Goal: Task Accomplishment & Management: Manage account settings

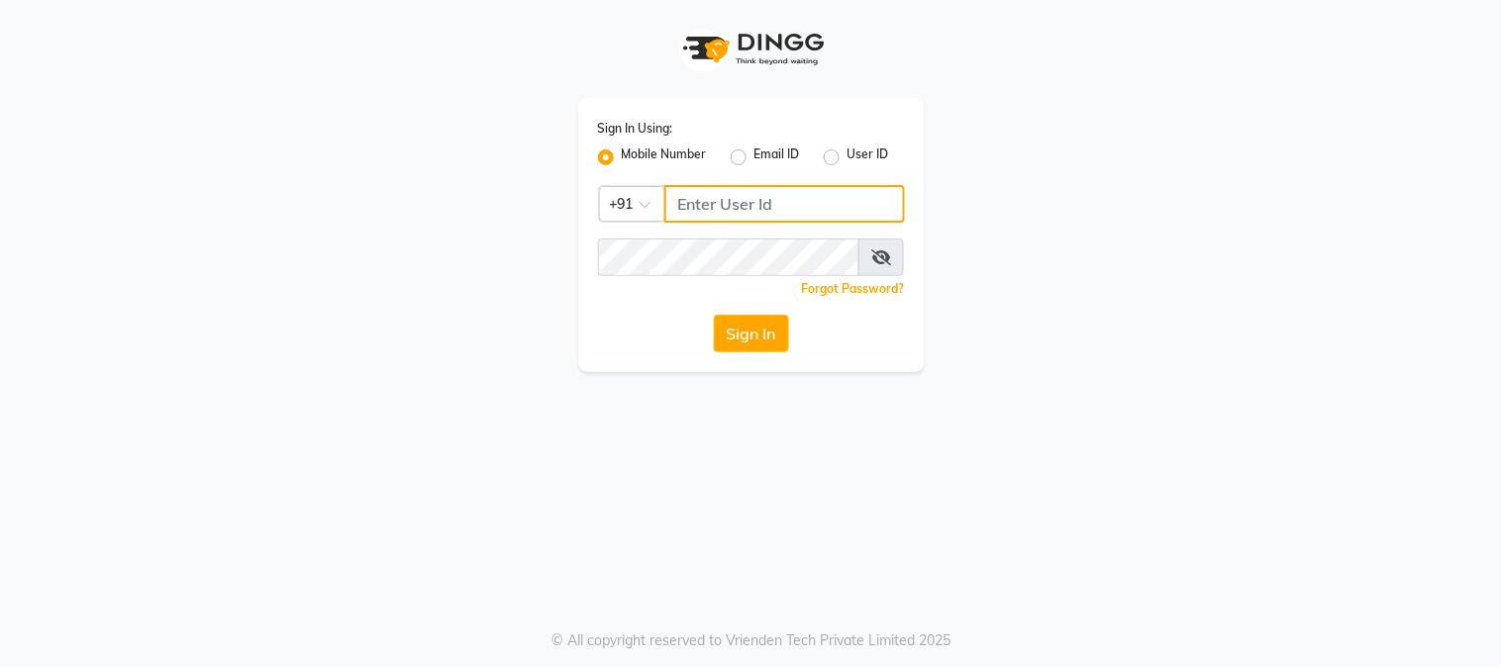
type input "9990000085"
click at [878, 252] on icon at bounding box center [881, 257] width 20 height 16
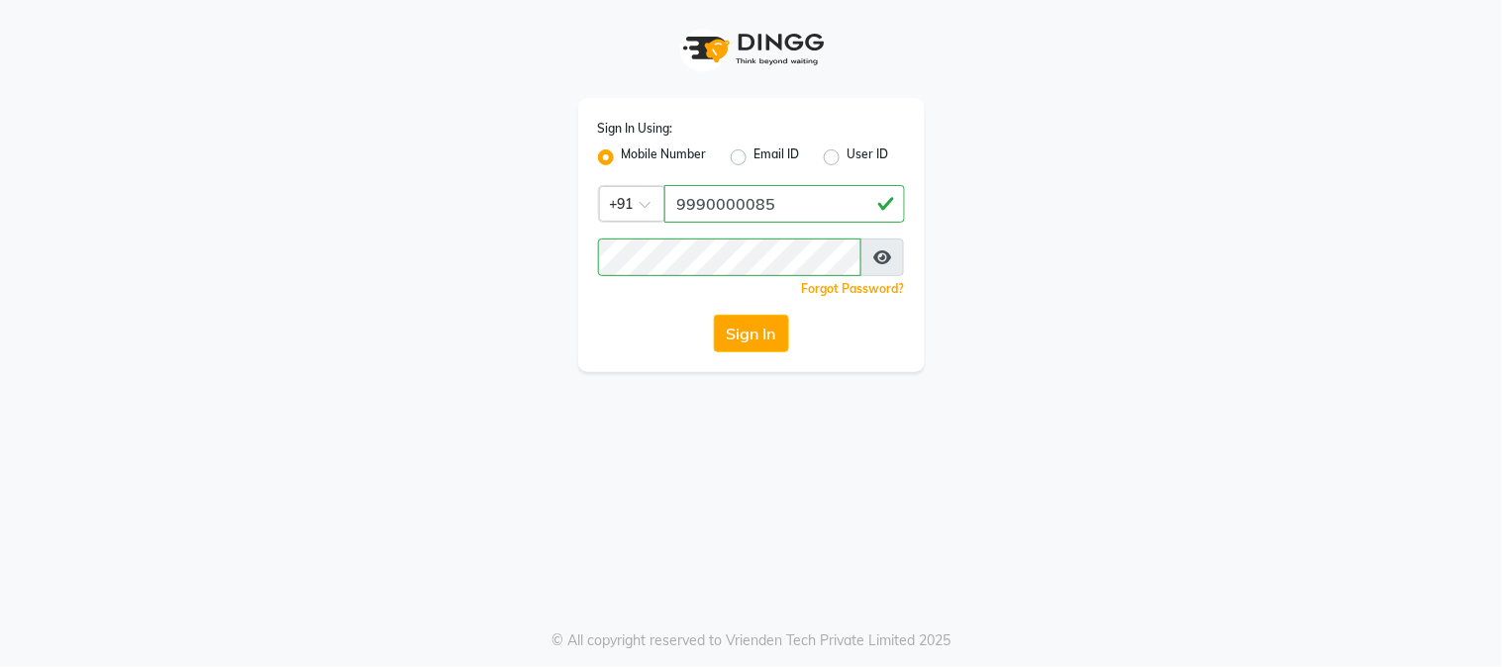
click at [878, 252] on icon at bounding box center [882, 257] width 18 height 16
click at [734, 335] on button "Sign In" at bounding box center [751, 334] width 75 height 38
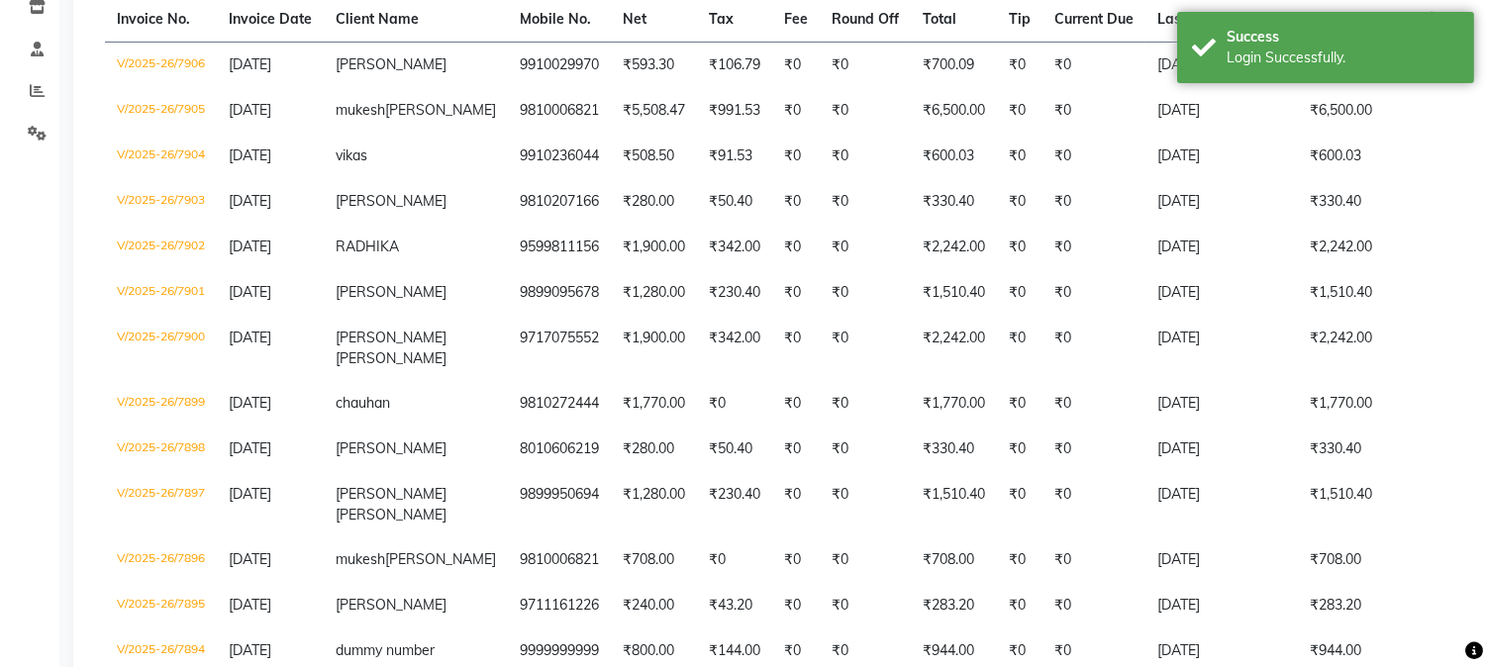
scroll to position [535, 0]
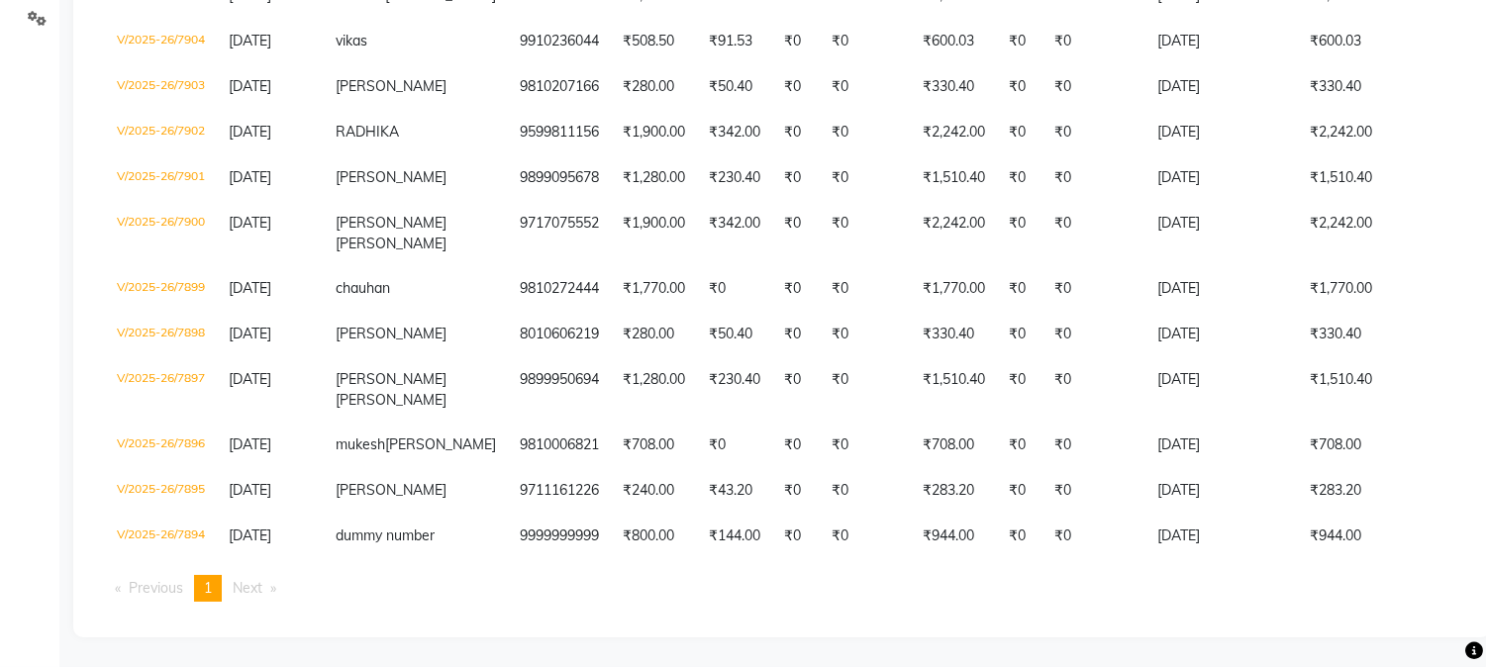
click at [262, 585] on span "Next page" at bounding box center [248, 588] width 30 height 18
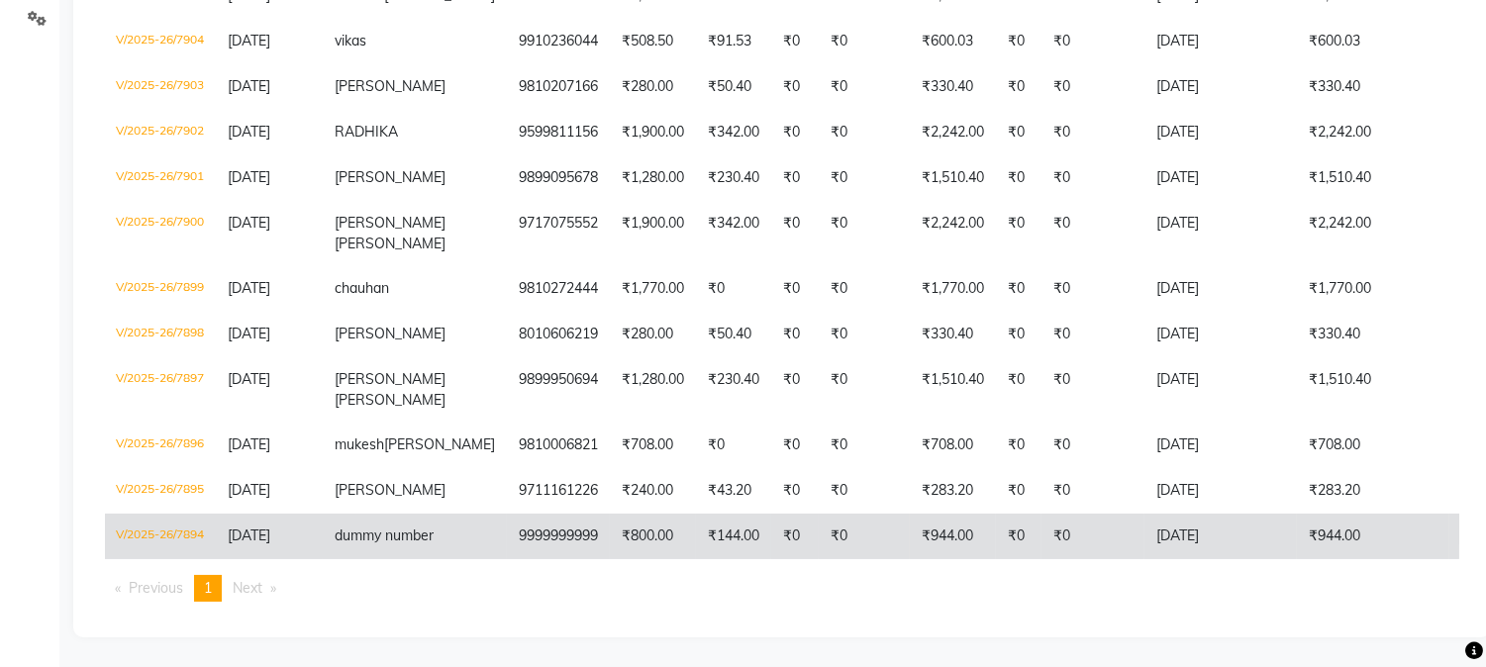
scroll to position [0, 0]
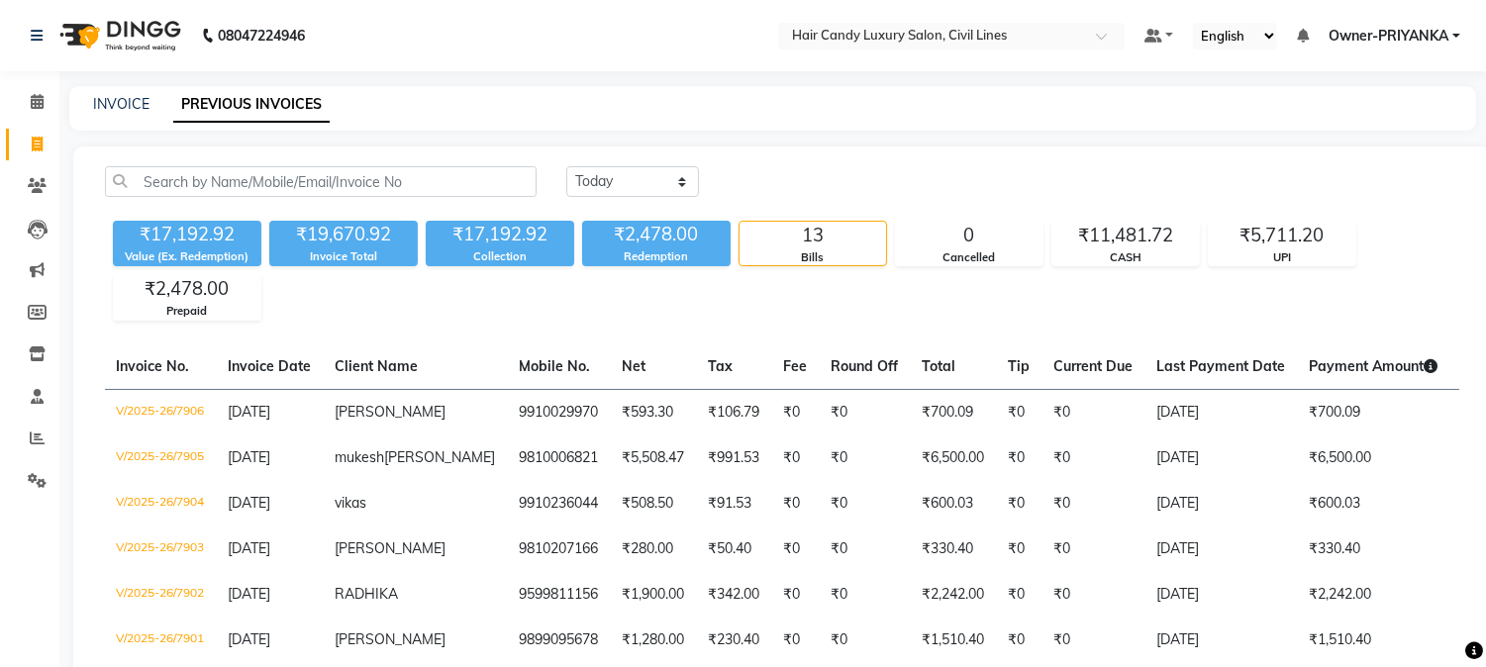
click at [144, 94] on div "INVOICE" at bounding box center [121, 104] width 56 height 21
click at [137, 103] on link "INVOICE" at bounding box center [121, 104] width 56 height 18
select select "service"
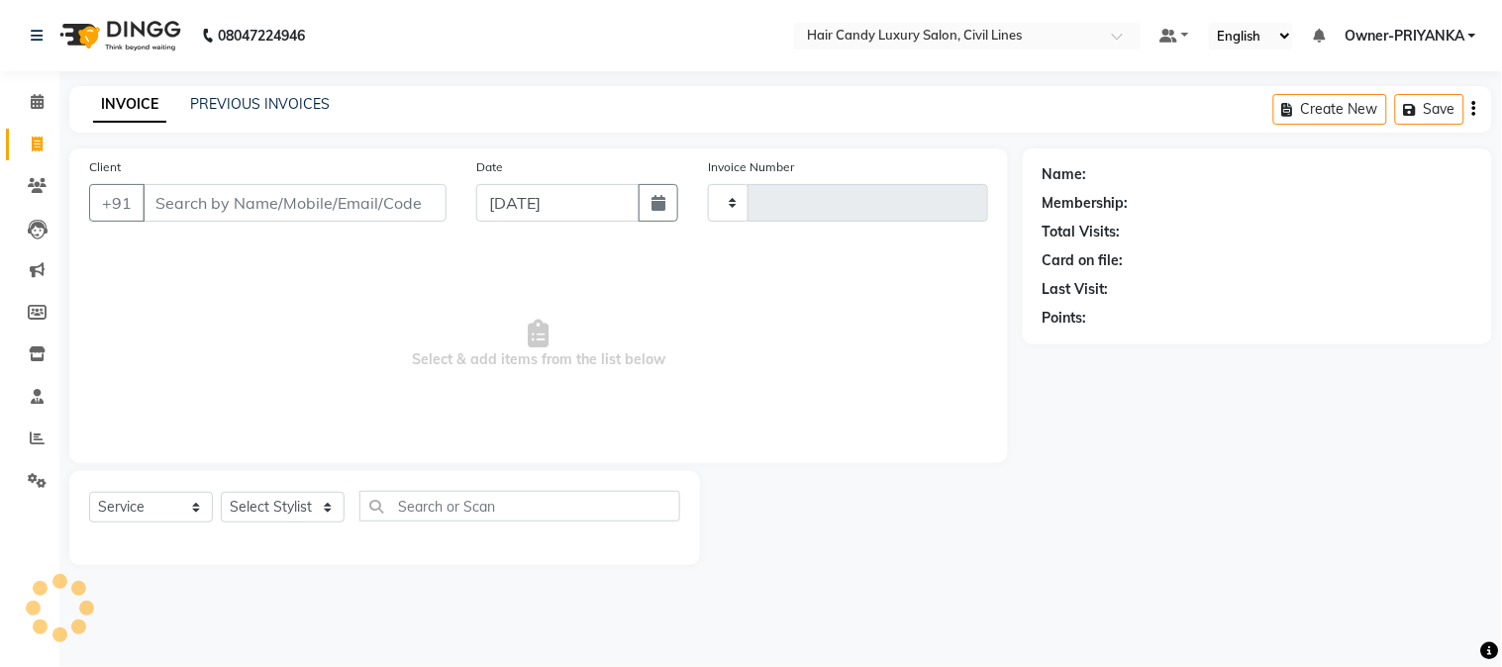
type input "7907"
select select "6308"
click at [668, 211] on button "button" at bounding box center [658, 203] width 40 height 38
select select "9"
select select "2025"
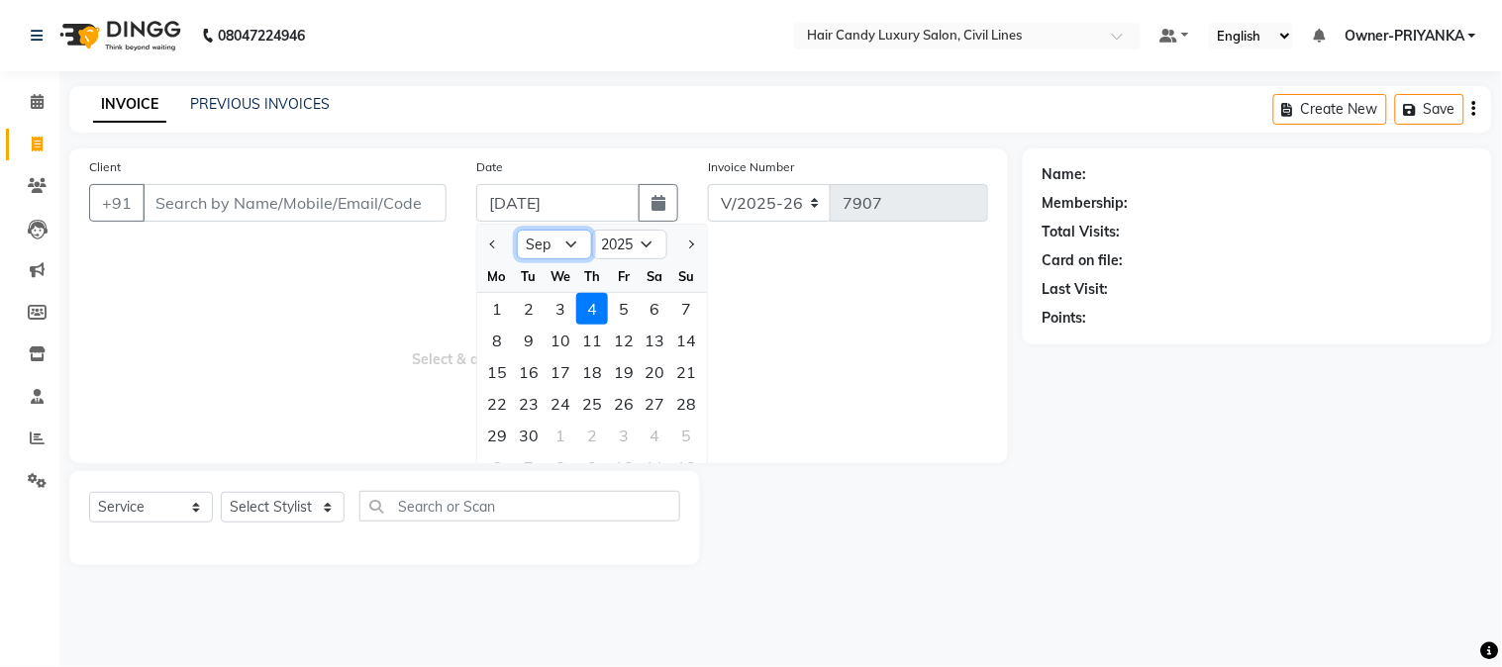
click at [567, 245] on select "Jan Feb Mar Apr May Jun [DATE] Aug Sep Oct Nov Dec" at bounding box center [554, 245] width 75 height 30
select select "8"
click at [517, 230] on select "Jan Feb Mar Apr May Jun [DATE] Aug Sep Oct Nov Dec" at bounding box center [554, 245] width 75 height 30
click at [690, 362] on div "17" at bounding box center [687, 372] width 32 height 32
type input "[DATE]"
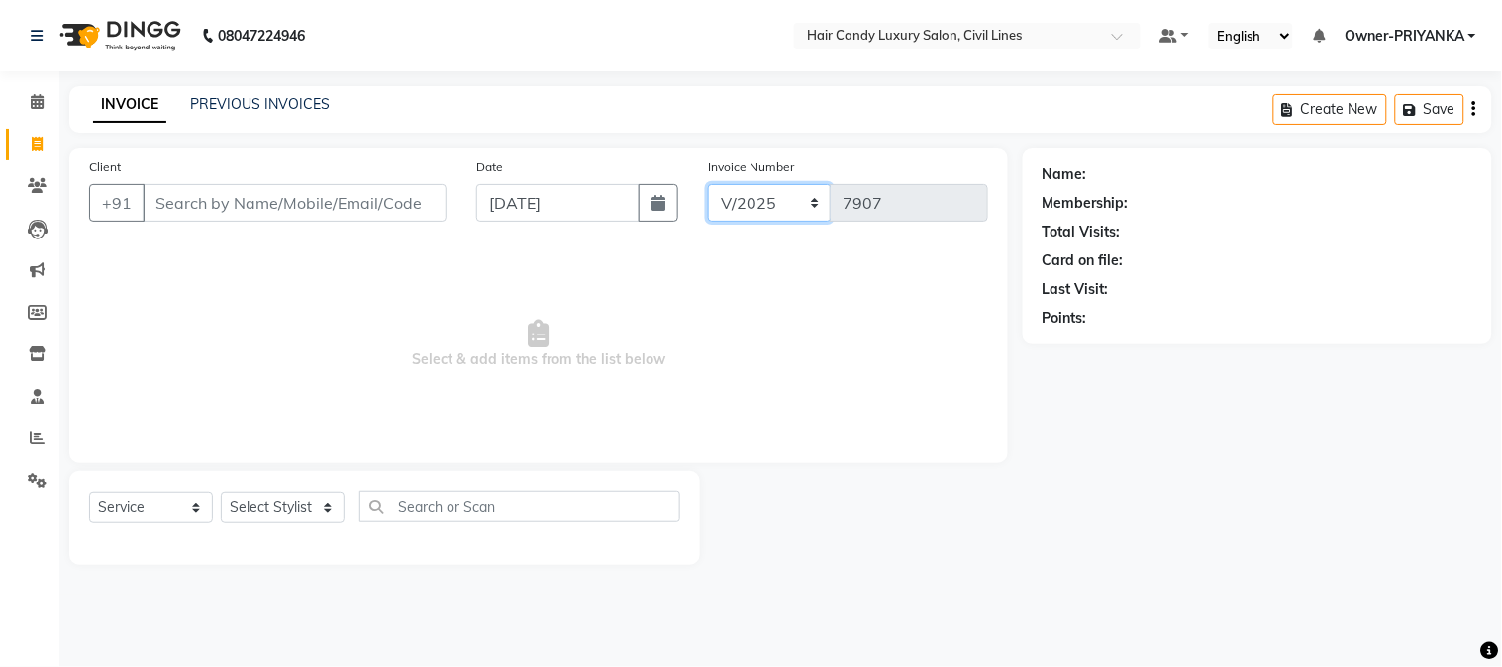
click at [809, 206] on select "V/2025 V/2025-26" at bounding box center [770, 203] width 124 height 38
select select "6308"
click at [708, 184] on select "V/2025 V/2025-26" at bounding box center [770, 203] width 124 height 38
click at [443, 462] on div "Client +91 Date [DATE] Invoice Number V/2025 V/[PHONE_NUMBER] Select & add item…" at bounding box center [538, 305] width 938 height 315
click at [295, 214] on input "Client" at bounding box center [295, 203] width 304 height 38
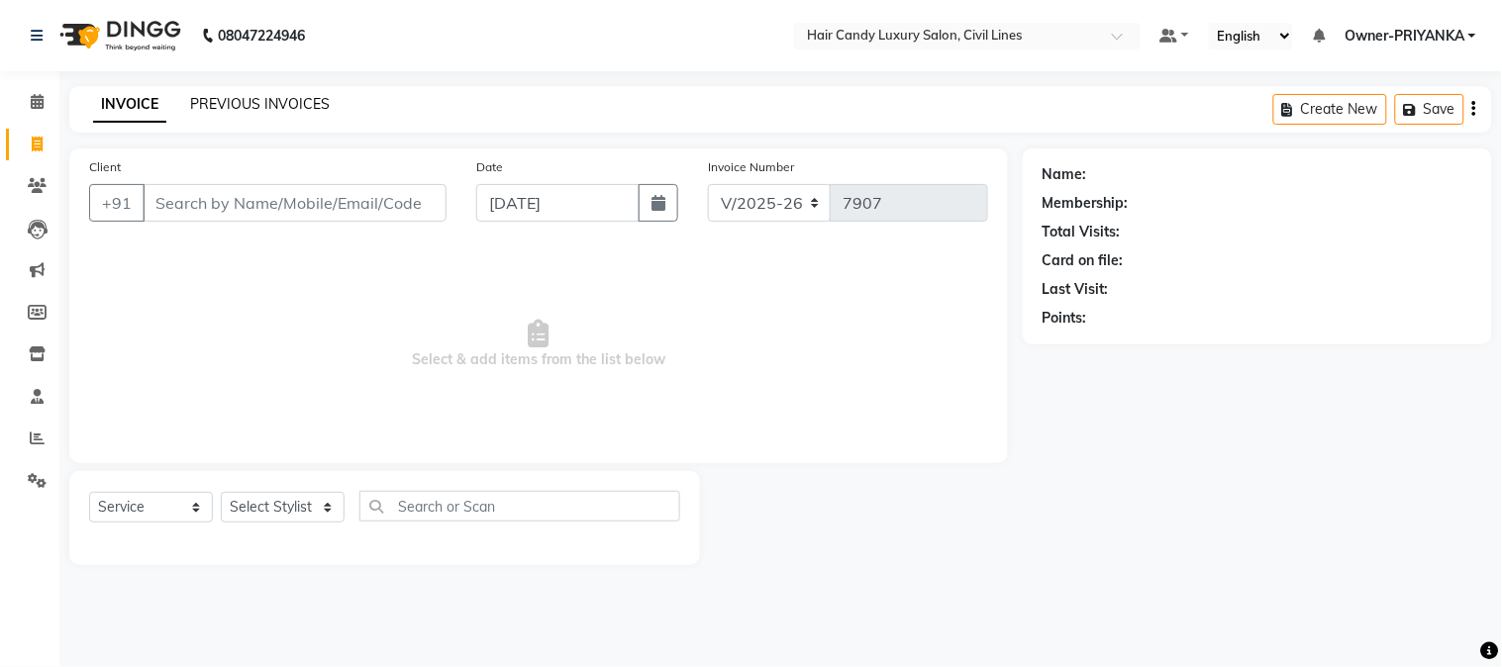
click at [281, 105] on link "PREVIOUS INVOICES" at bounding box center [260, 104] width 140 height 18
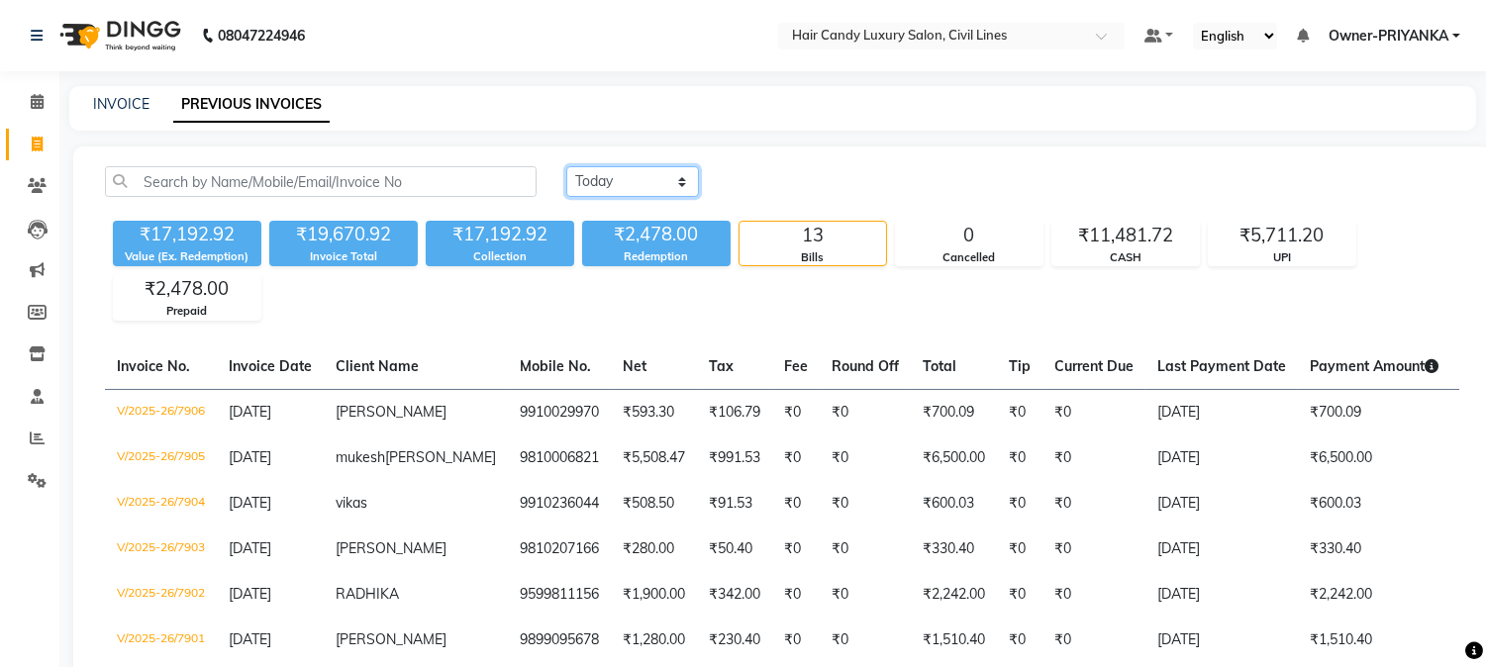
click at [679, 178] on select "[DATE] [DATE] Custom Range" at bounding box center [632, 181] width 133 height 31
select select "range"
click at [566, 166] on select "[DATE] [DATE] Custom Range" at bounding box center [632, 181] width 133 height 31
click at [843, 185] on input "[DATE]" at bounding box center [794, 182] width 139 height 28
select select "9"
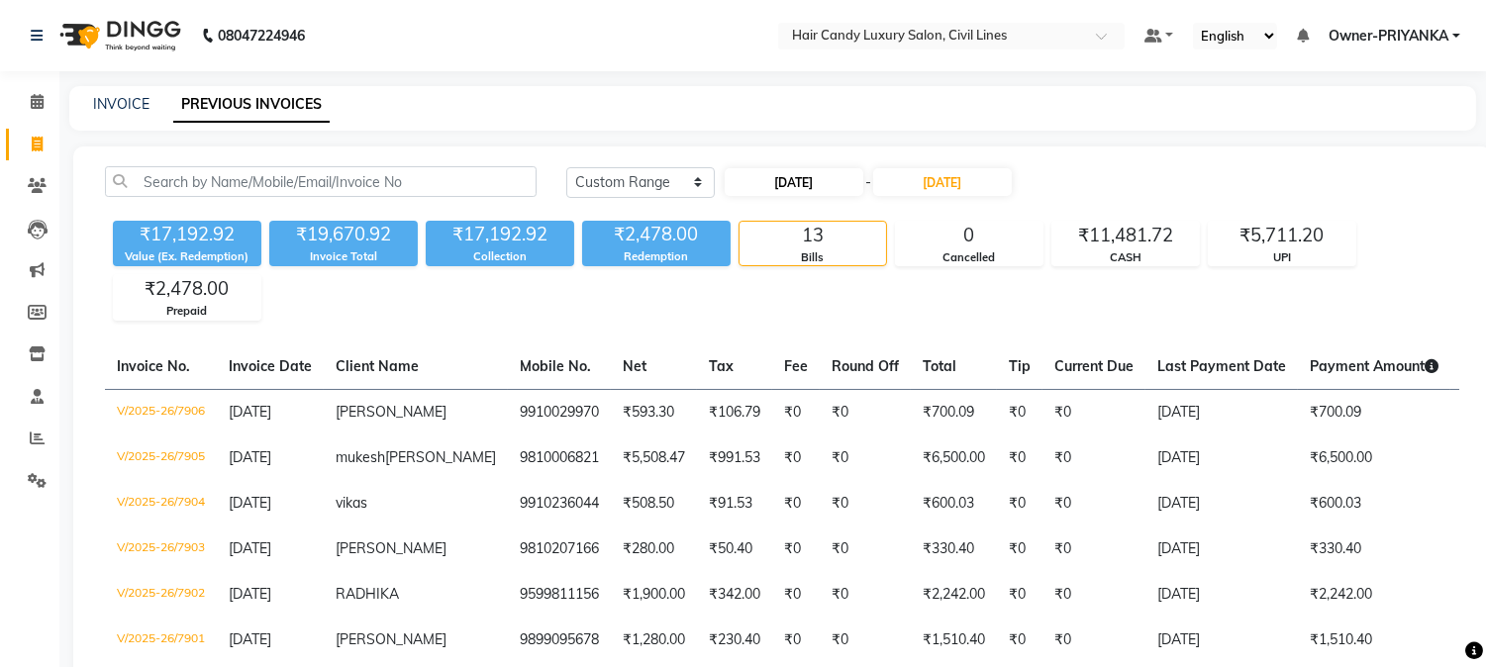
select select "2025"
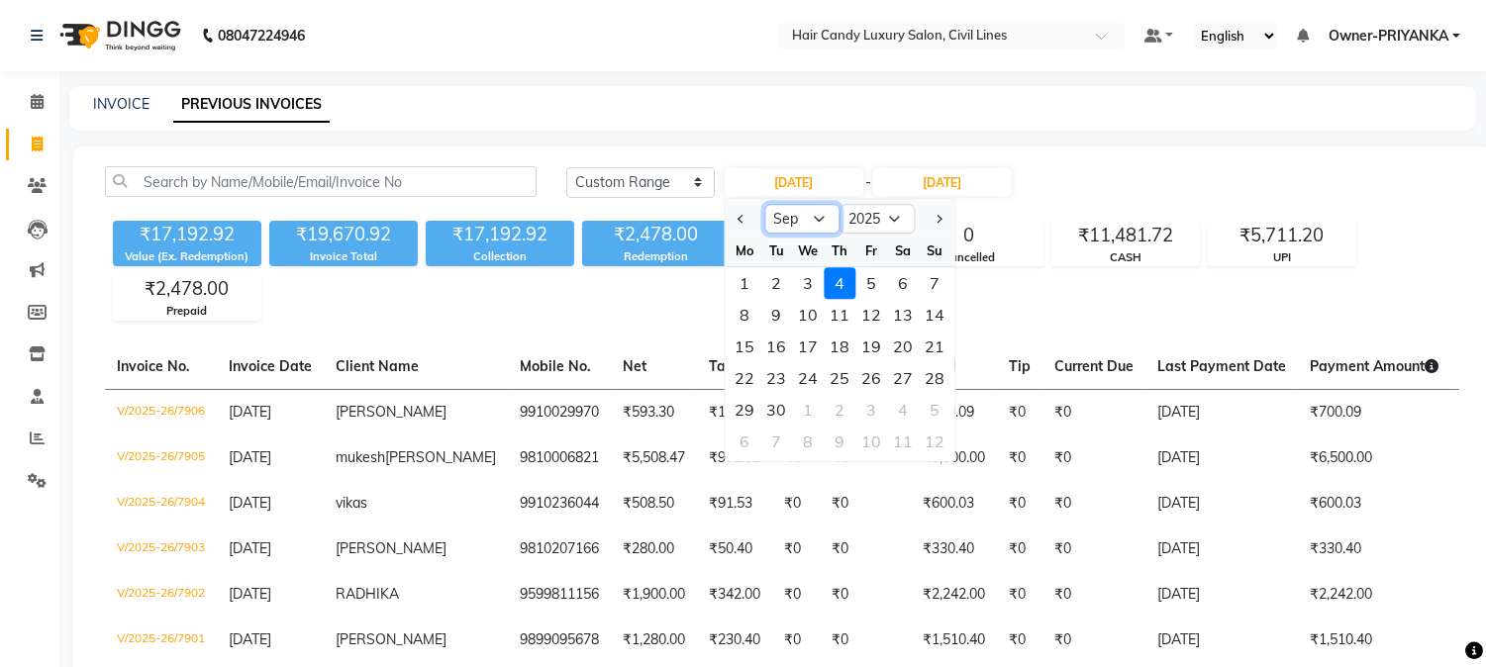
click at [818, 215] on select "Jan Feb Mar Apr May Jun [DATE] Aug Sep Oct Nov Dec" at bounding box center [801, 219] width 75 height 30
select select "8"
click at [764, 204] on select "Jan Feb Mar Apr May Jun [DATE] Aug Sep Oct Nov Dec" at bounding box center [801, 219] width 75 height 30
click at [930, 344] on div "17" at bounding box center [935, 347] width 32 height 32
type input "[DATE]"
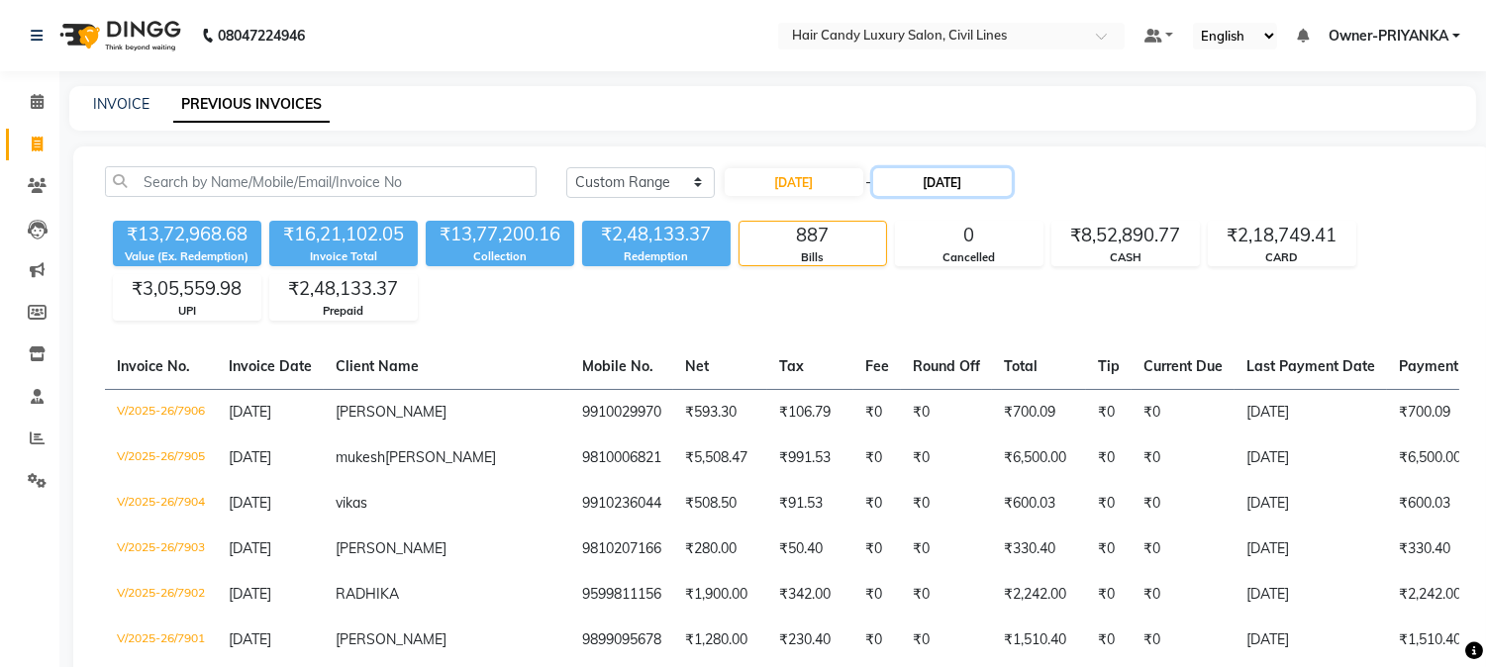
click at [957, 180] on input "[DATE]" at bounding box center [942, 182] width 139 height 28
select select "9"
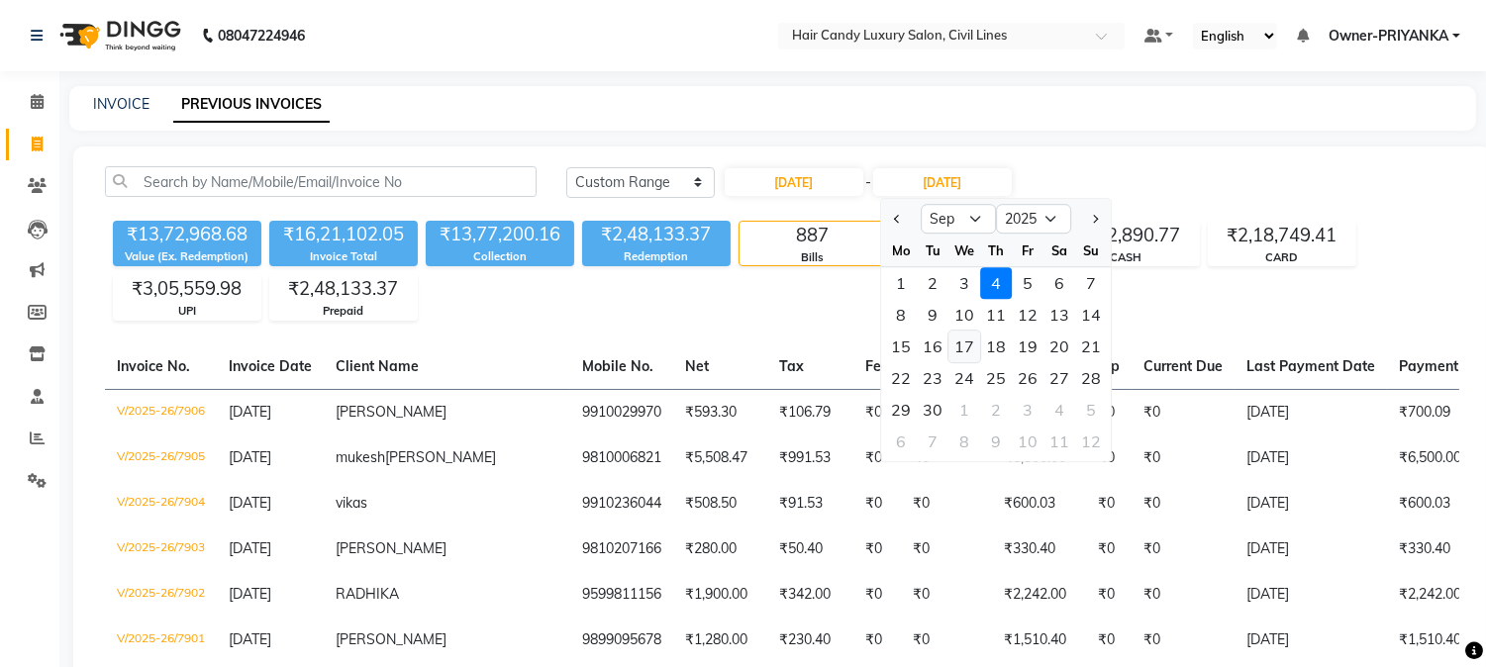
click at [970, 347] on div "17" at bounding box center [964, 347] width 32 height 32
type input "[DATE]"
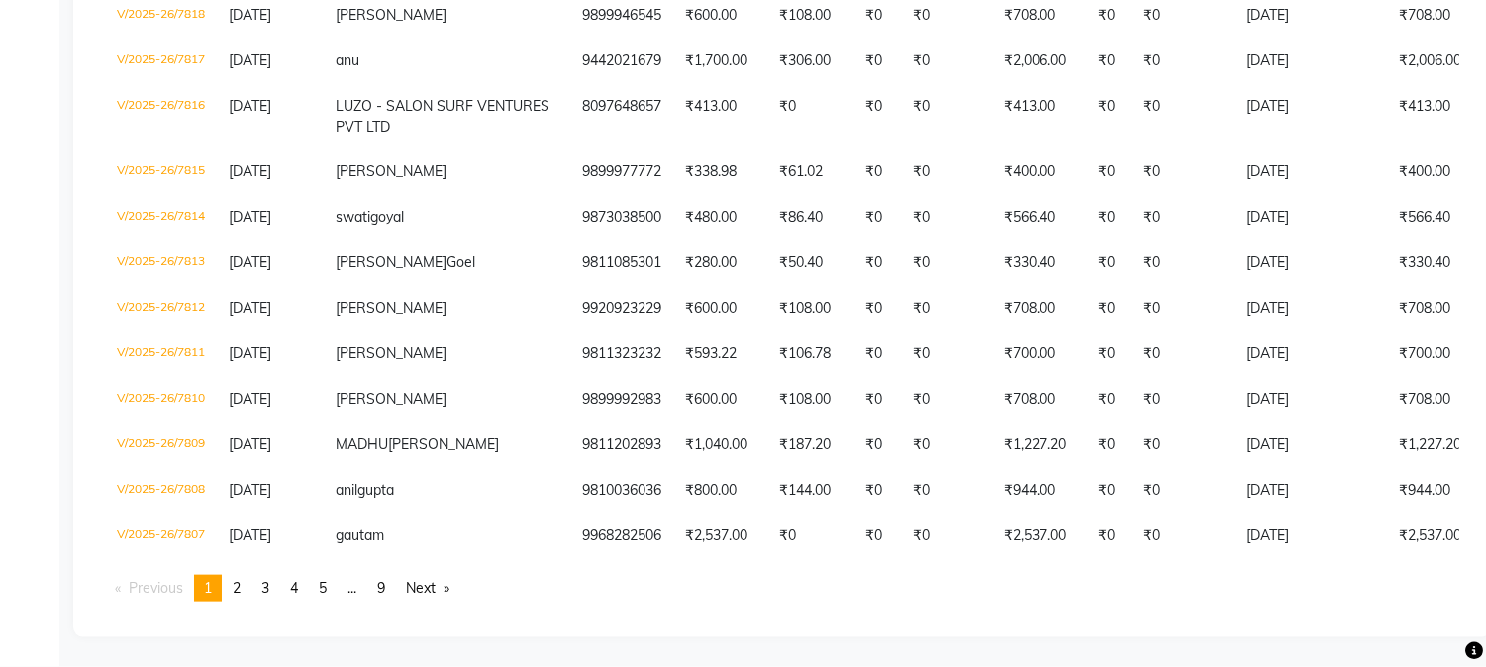
scroll to position [5233, 0]
click at [245, 585] on link "page 2" at bounding box center [237, 588] width 28 height 27
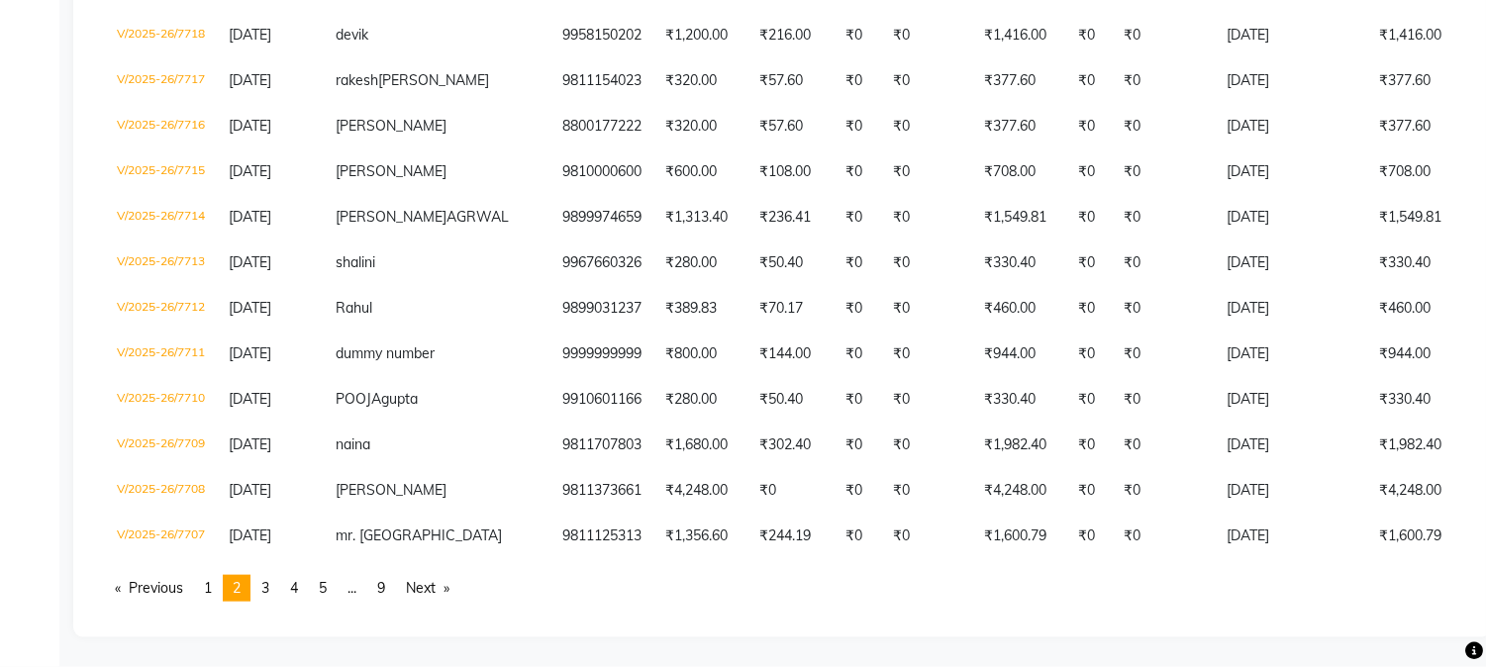
scroll to position [4971, 0]
click at [320, 588] on link "page 5" at bounding box center [323, 588] width 28 height 27
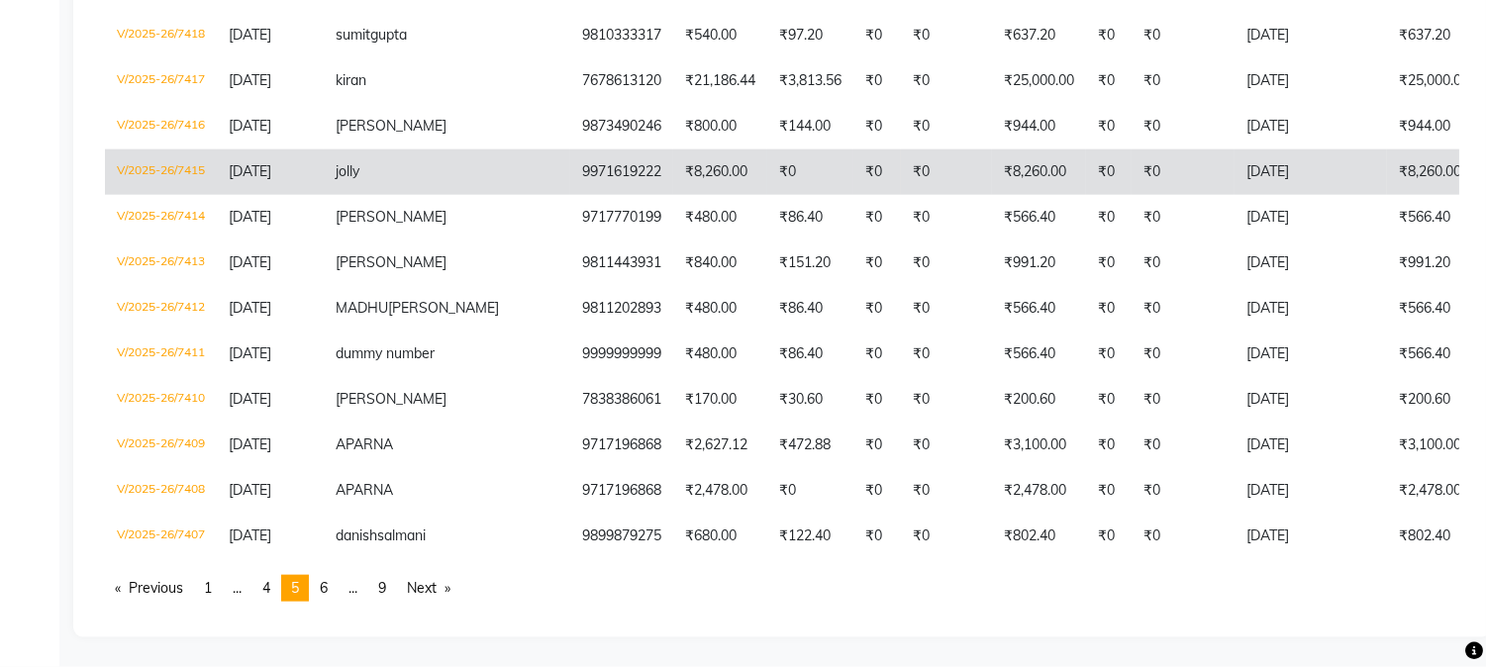
scroll to position [5378, 0]
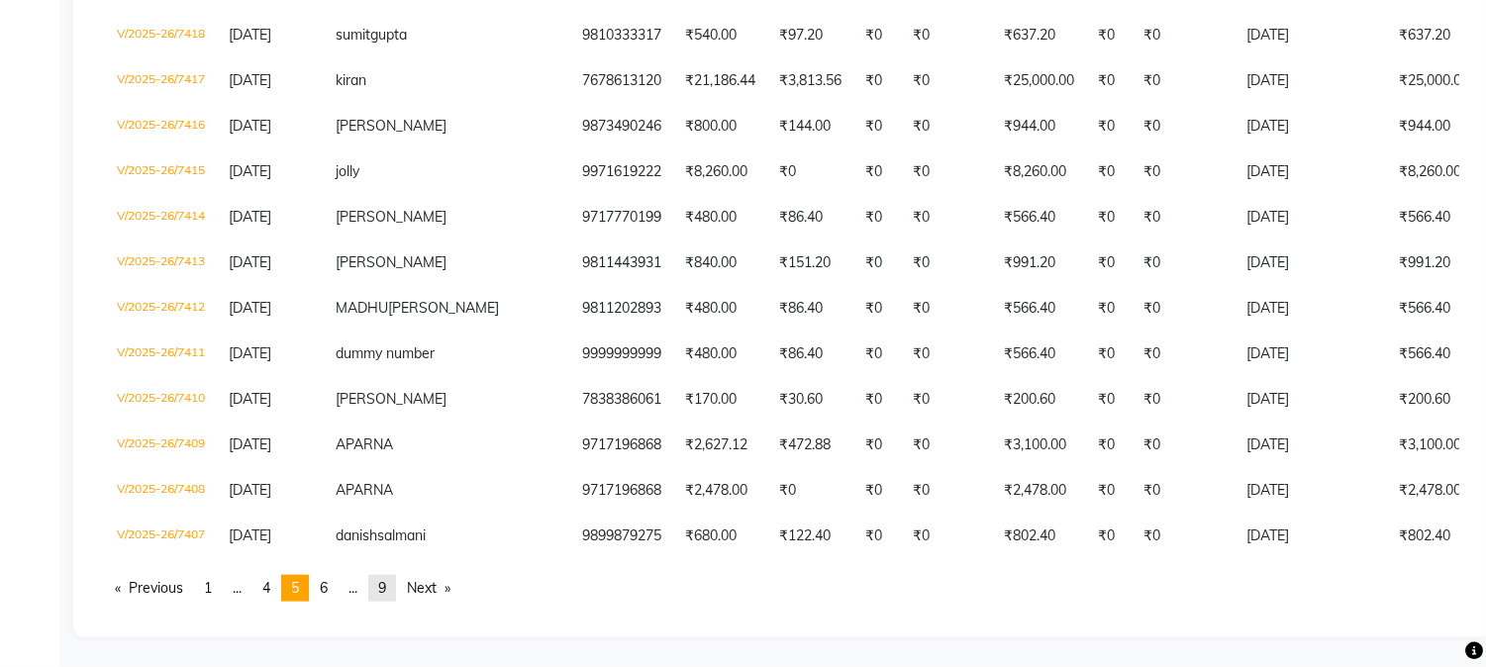
click at [384, 586] on span "9" at bounding box center [382, 588] width 8 height 18
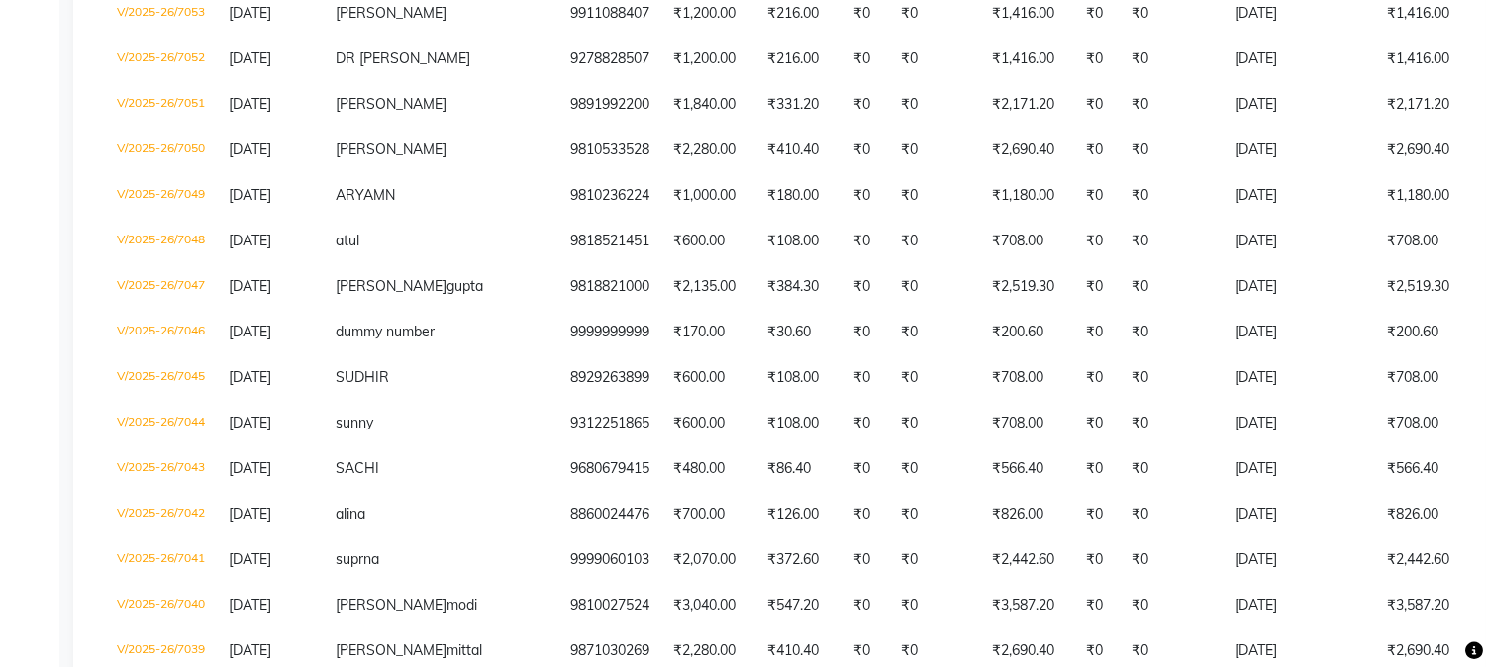
scroll to position [0, 79]
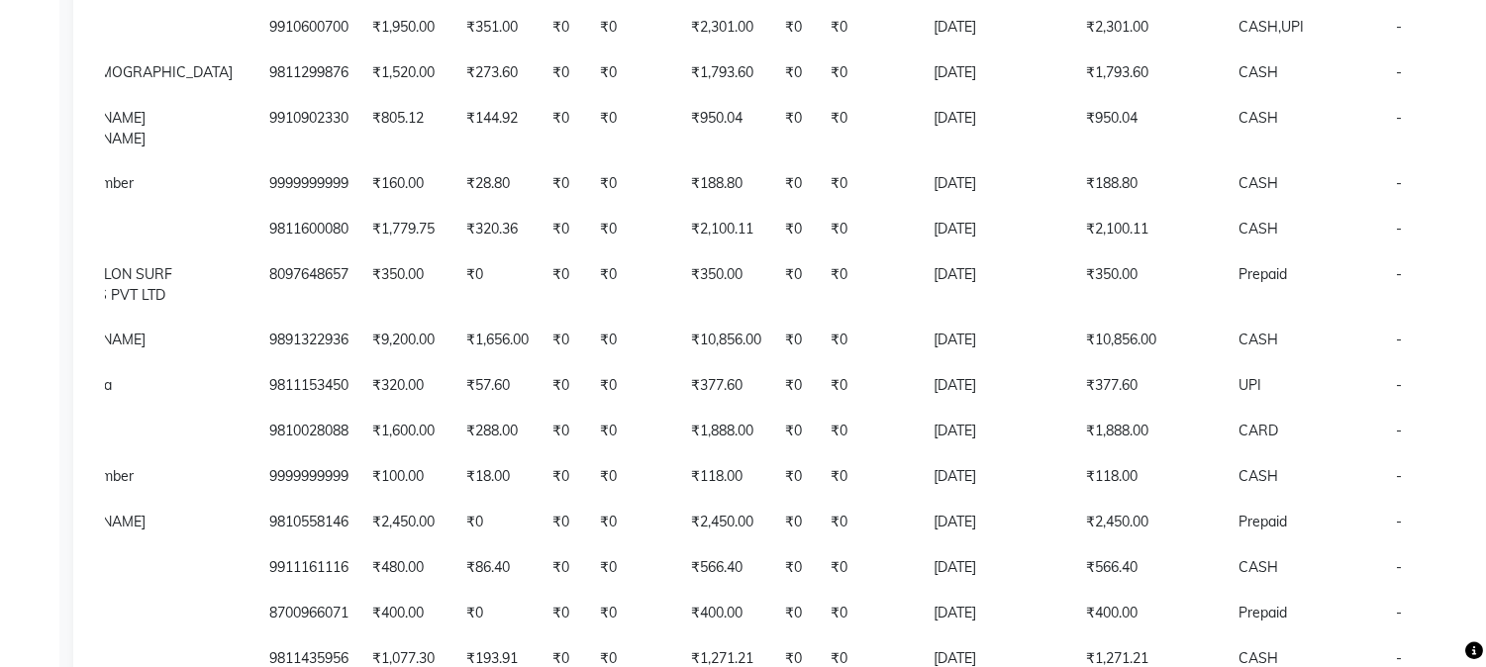
scroll to position [0, 0]
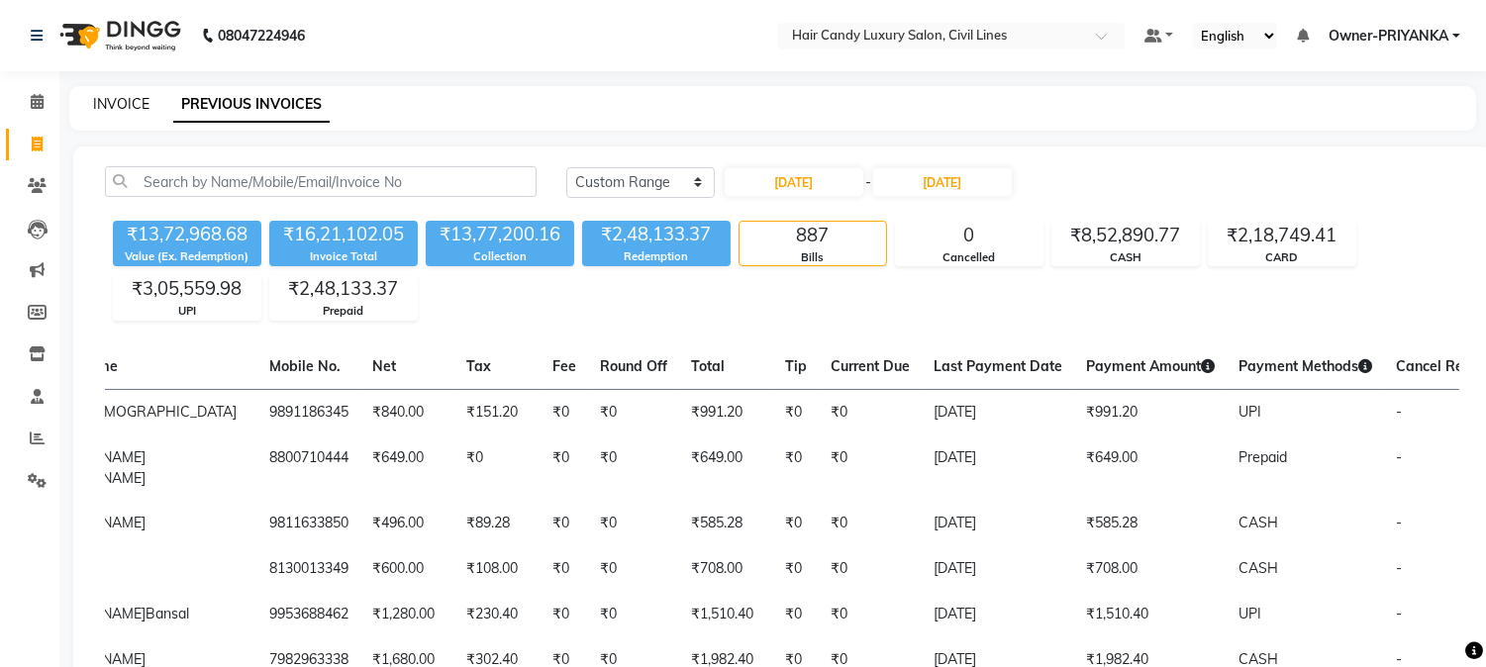
click at [107, 100] on link "INVOICE" at bounding box center [121, 104] width 56 height 18
select select "service"
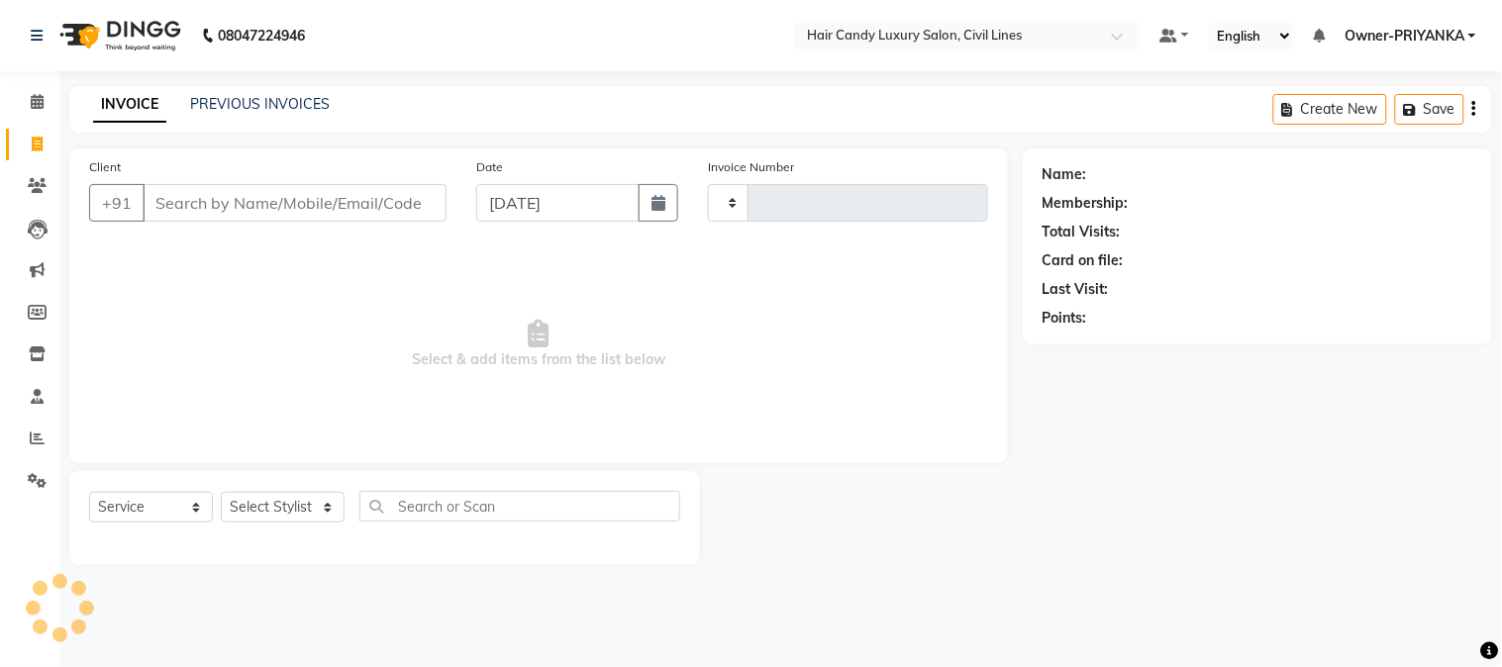
type input "7907"
select select "6308"
click at [324, 506] on select "Select Stylist [PERSON_NAME] [PERSON_NAME] counter sale Danish DAULAT faisal je…" at bounding box center [283, 507] width 124 height 31
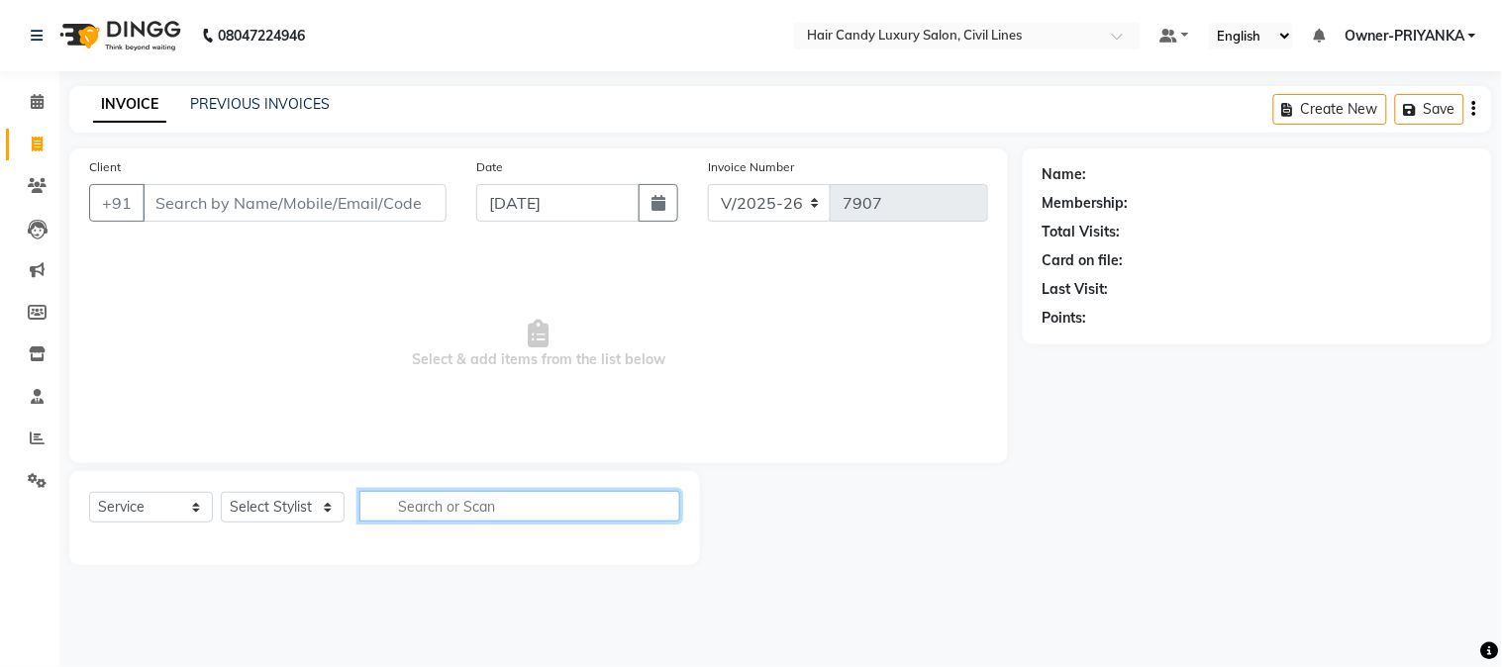
click at [418, 505] on input "text" at bounding box center [519, 506] width 321 height 31
click at [269, 104] on link "PREVIOUS INVOICES" at bounding box center [260, 104] width 140 height 18
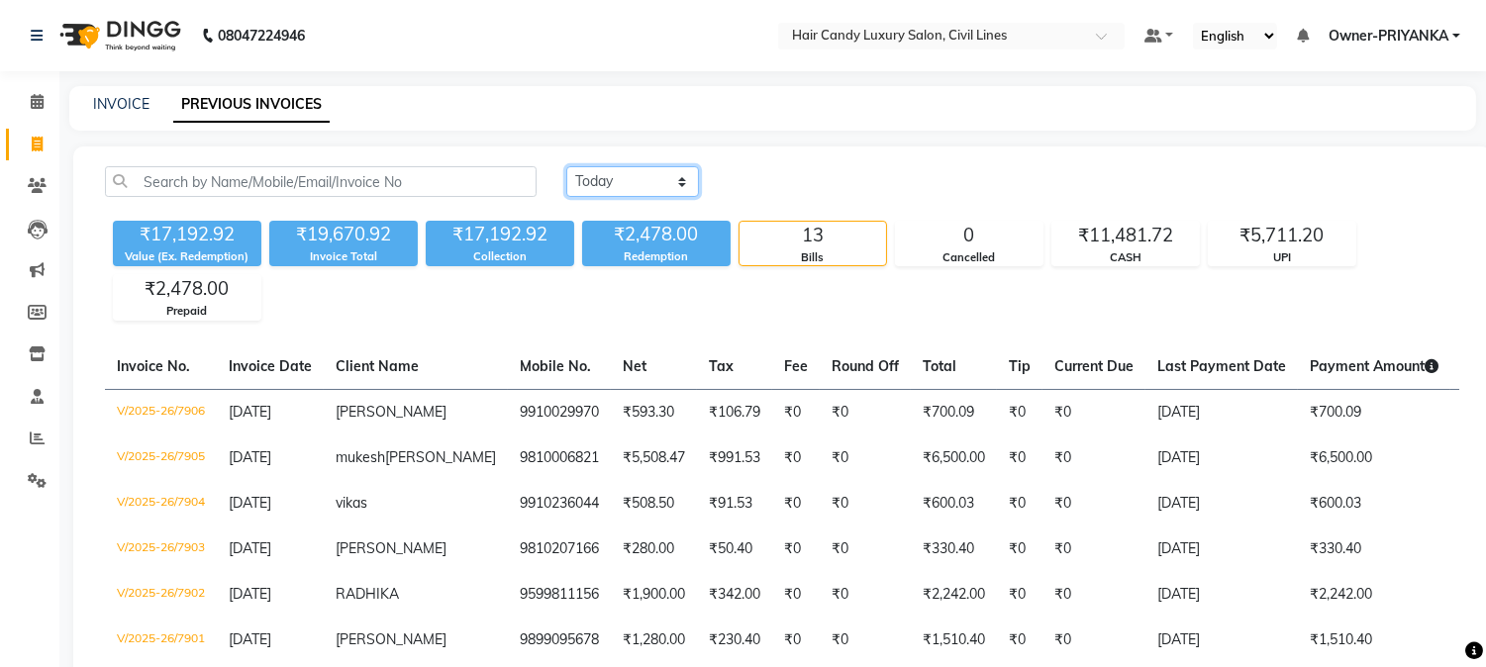
click at [688, 180] on select "[DATE] [DATE] Custom Range" at bounding box center [632, 181] width 133 height 31
select select "range"
click at [566, 166] on select "[DATE] [DATE] Custom Range" at bounding box center [632, 181] width 133 height 31
click at [845, 176] on input "[DATE]" at bounding box center [794, 182] width 139 height 28
select select "9"
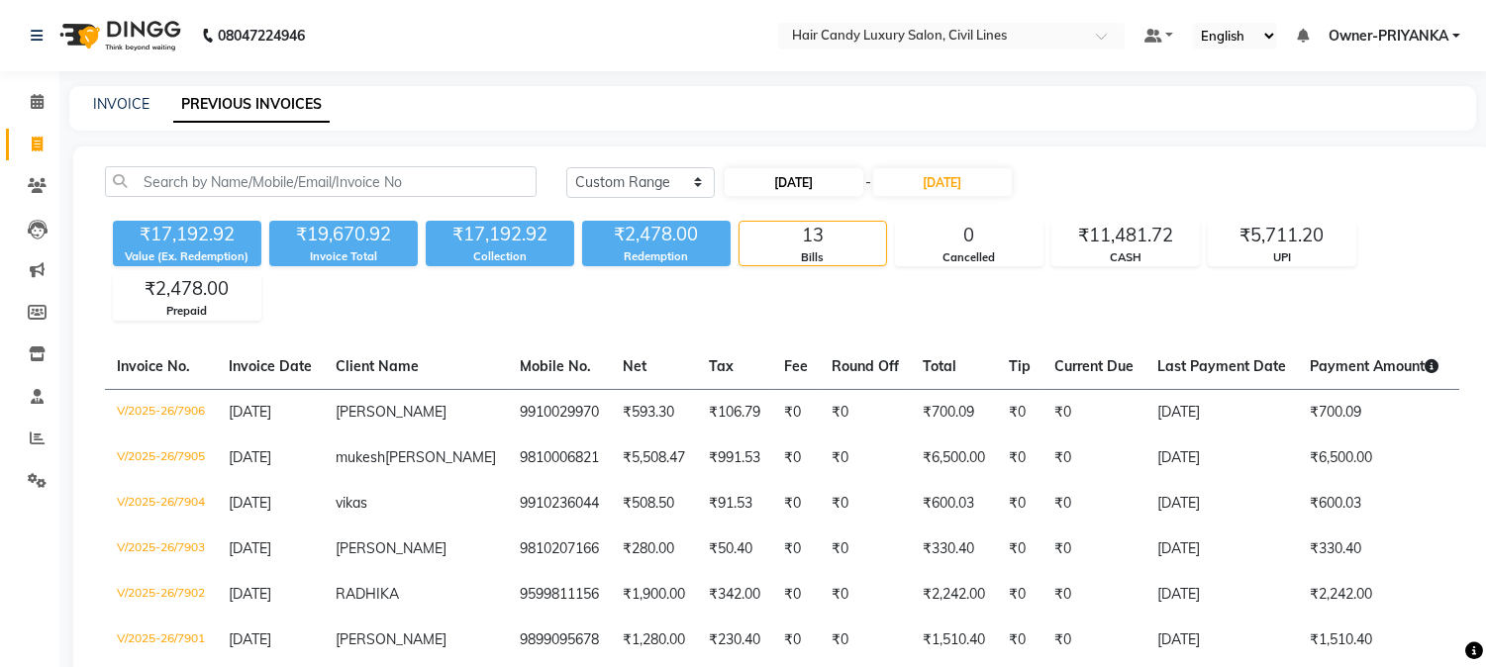
select select "2025"
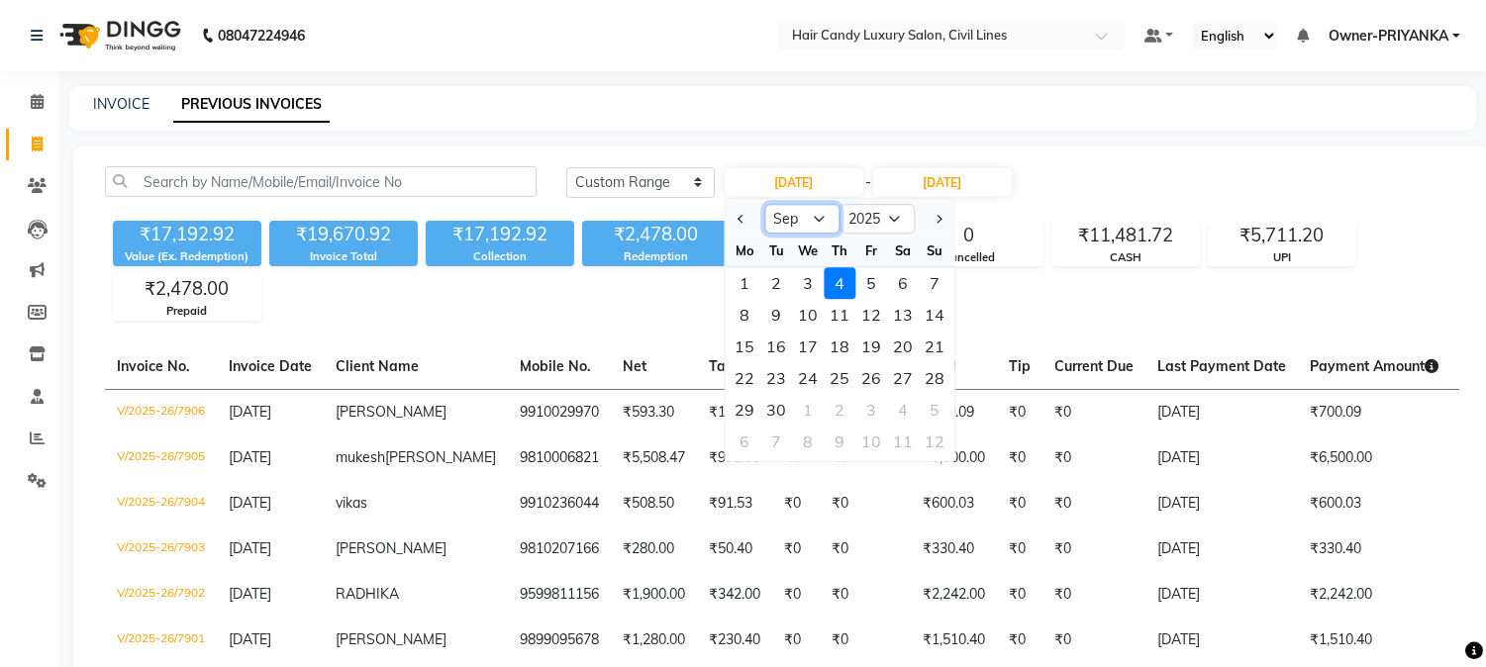
click at [806, 222] on select "Jan Feb Mar Apr May Jun [DATE] Aug Sep Oct Nov Dec" at bounding box center [801, 219] width 75 height 30
select select "8"
click at [764, 204] on select "Jan Feb Mar Apr May Jun [DATE] Aug Sep Oct Nov Dec" at bounding box center [801, 219] width 75 height 30
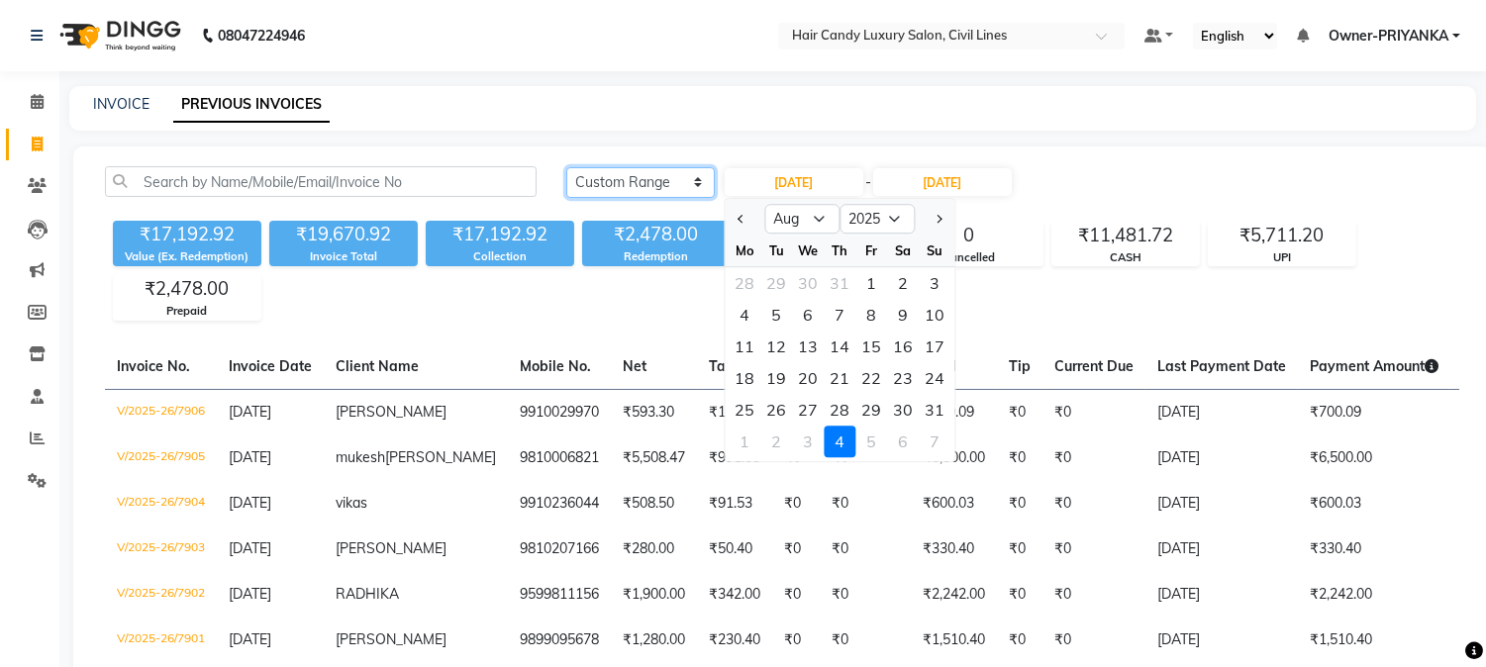
click at [701, 181] on select "[DATE] [DATE] Custom Range" at bounding box center [640, 182] width 148 height 31
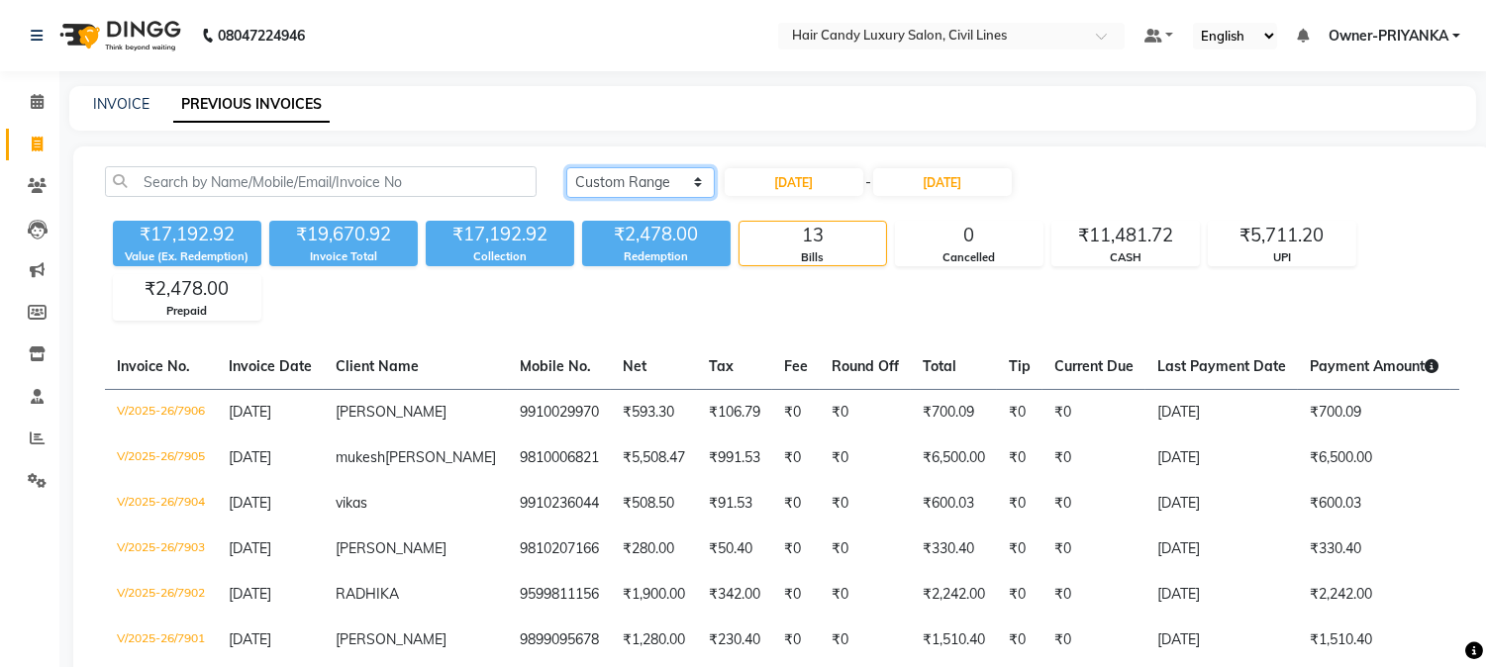
click at [701, 181] on select "[DATE] [DATE] Custom Range" at bounding box center [640, 182] width 148 height 31
click at [566, 167] on select "[DATE] [DATE] Custom Range" at bounding box center [640, 182] width 148 height 31
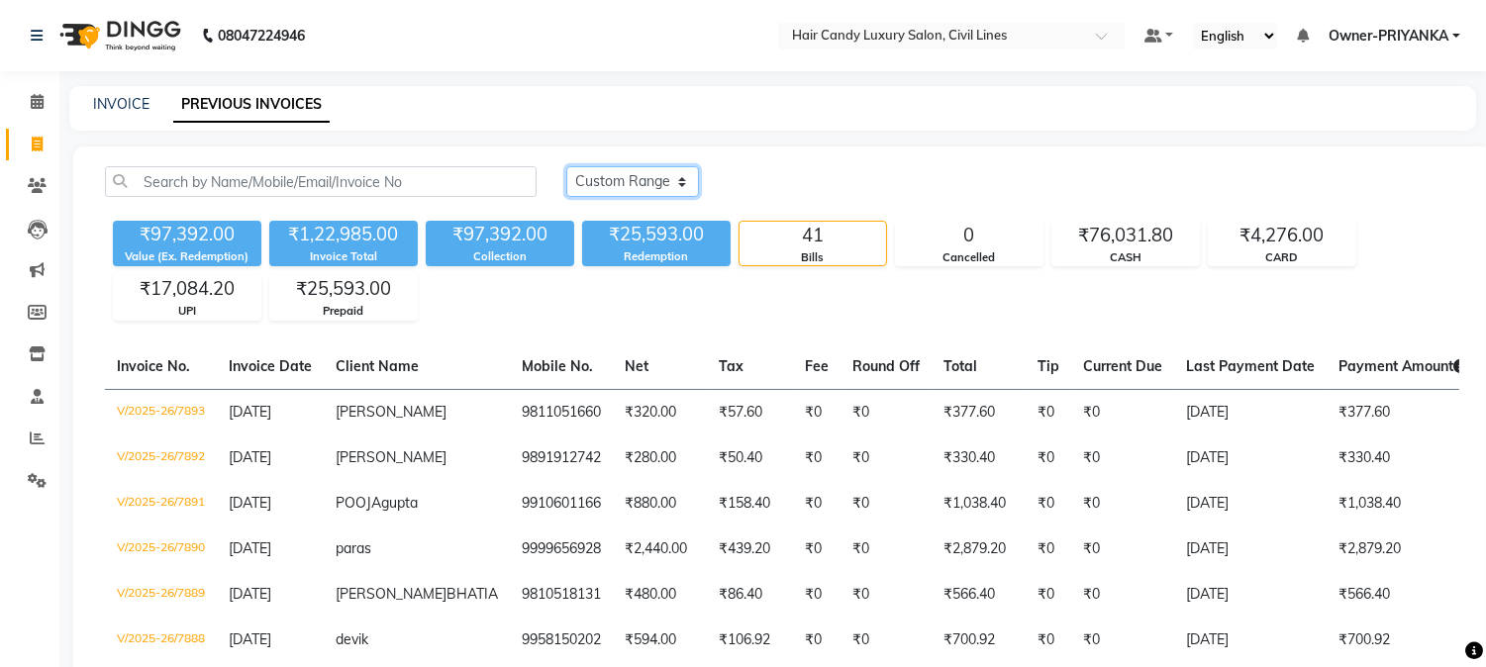
click at [684, 182] on select "[DATE] [DATE] Custom Range" at bounding box center [632, 181] width 133 height 31
select select "range"
click at [566, 166] on select "[DATE] [DATE] Custom Range" at bounding box center [632, 181] width 133 height 31
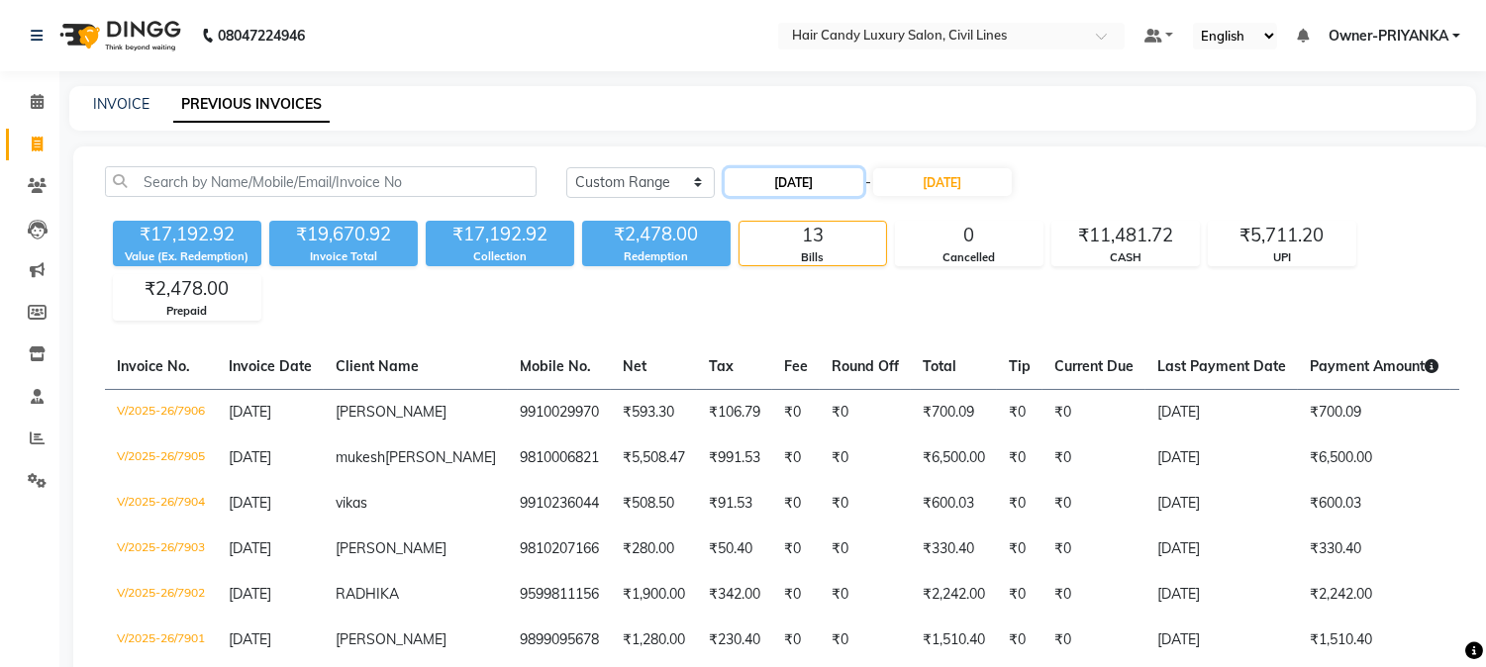
click at [832, 185] on input "[DATE]" at bounding box center [794, 182] width 139 height 28
select select "9"
select select "2025"
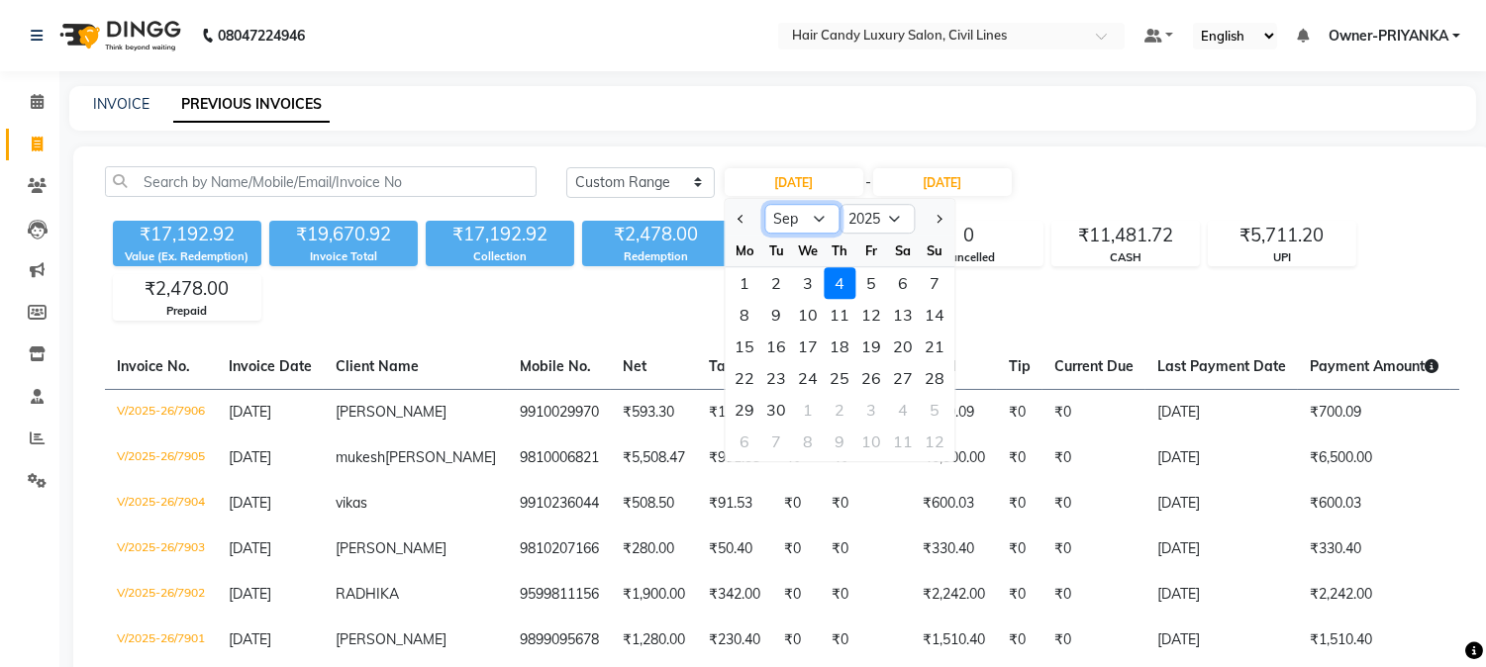
click at [816, 222] on select "Jan Feb Mar Apr May Jun [DATE] Aug Sep Oct Nov Dec" at bounding box center [801, 219] width 75 height 30
select select "8"
click at [764, 204] on select "Jan Feb Mar Apr May Jun [DATE] Aug Sep Oct Nov Dec" at bounding box center [801, 219] width 75 height 30
click at [928, 342] on div "17" at bounding box center [935, 347] width 32 height 32
type input "[DATE]"
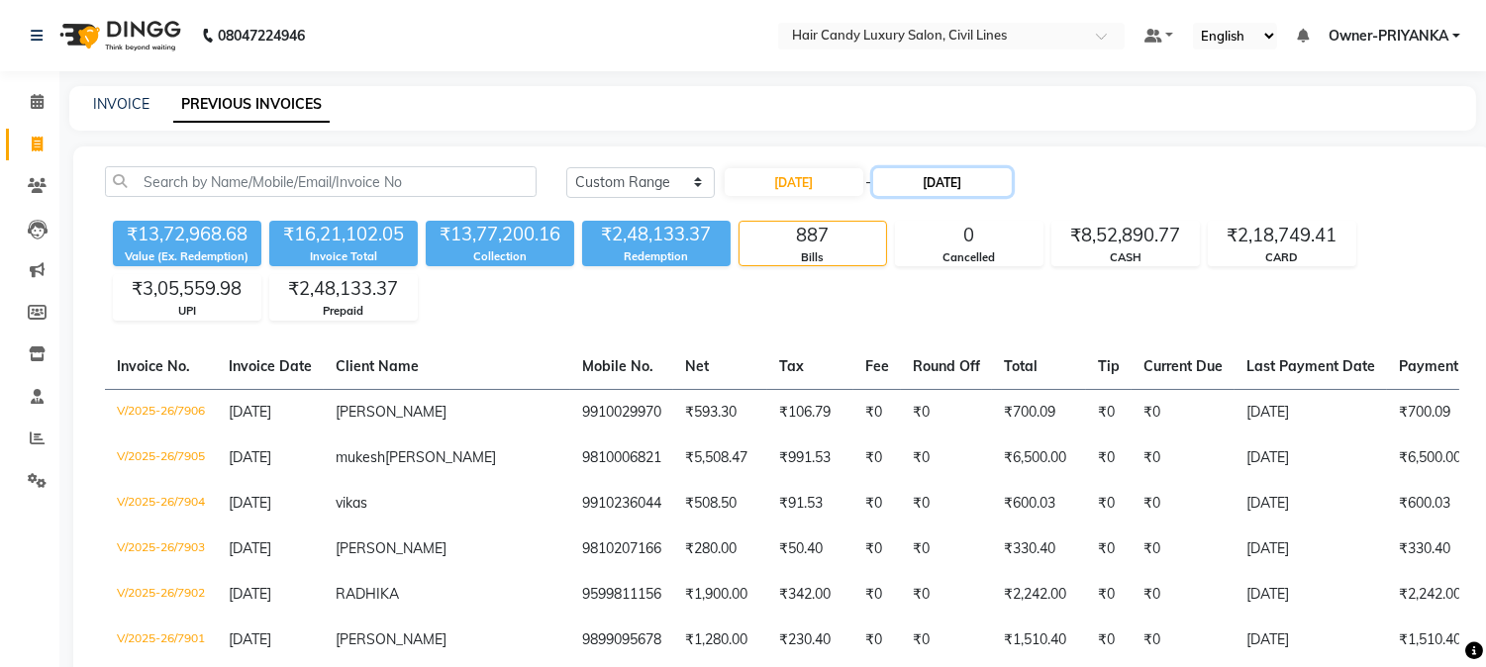
click at [968, 180] on input "[DATE]" at bounding box center [942, 182] width 139 height 28
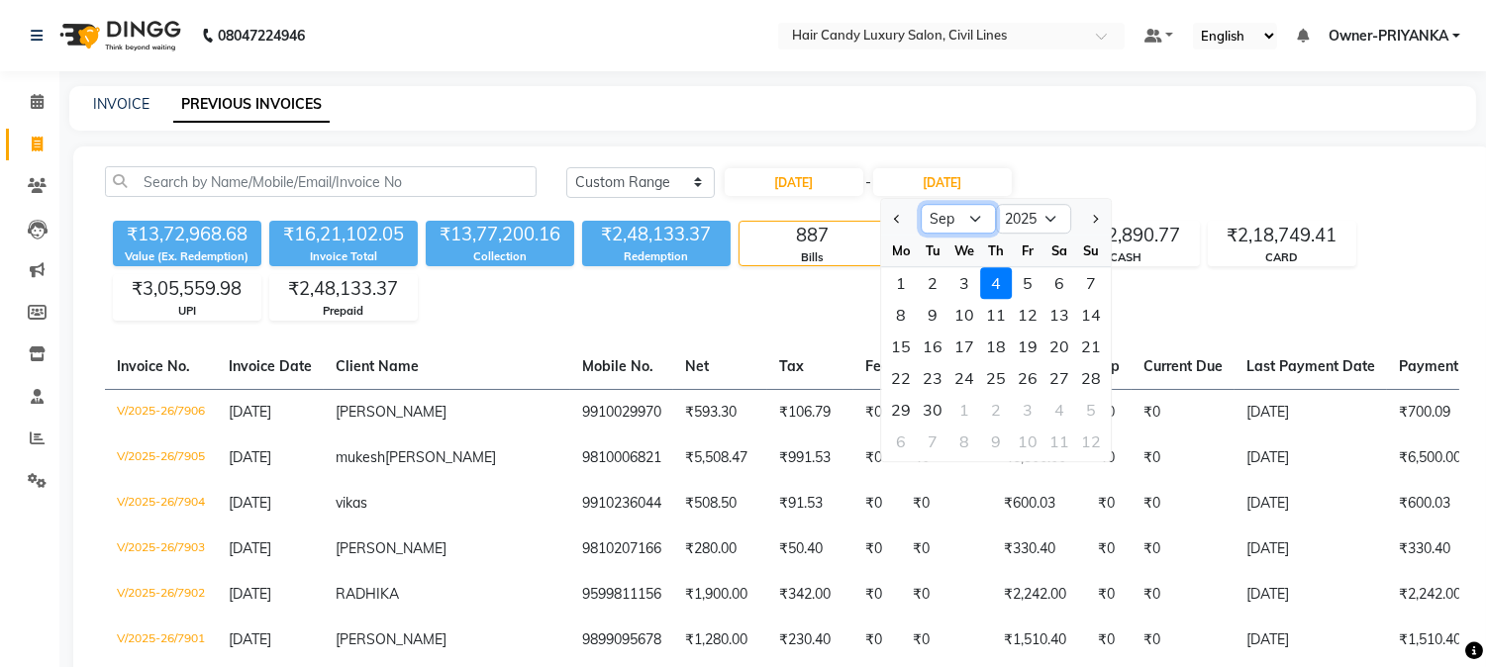
click at [977, 219] on select "Aug Sep Oct Nov Dec" at bounding box center [958, 219] width 75 height 30
select select "8"
click at [921, 204] on select "Aug Sep Oct Nov Dec" at bounding box center [958, 219] width 75 height 30
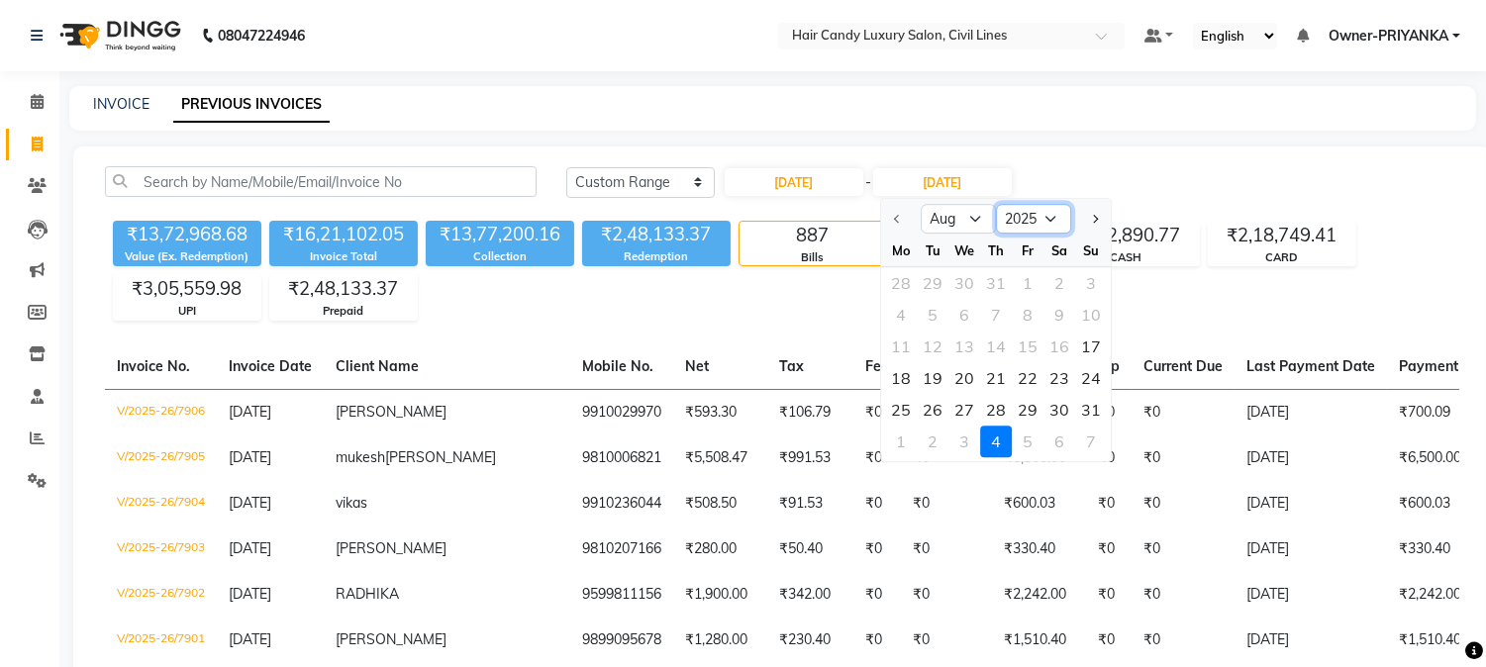
click at [1043, 221] on select "2025 2026 2027 2028 2029 2030 2031 2032 2033 2034 2035" at bounding box center [1033, 219] width 75 height 30
click at [996, 204] on select "2025 2026 2027 2028 2029 2030 2031 2032 2033 2034 2035" at bounding box center [1033, 219] width 75 height 30
click at [953, 172] on input "[DATE]" at bounding box center [942, 182] width 139 height 28
click at [837, 182] on input "[DATE]" at bounding box center [794, 182] width 139 height 28
select select "8"
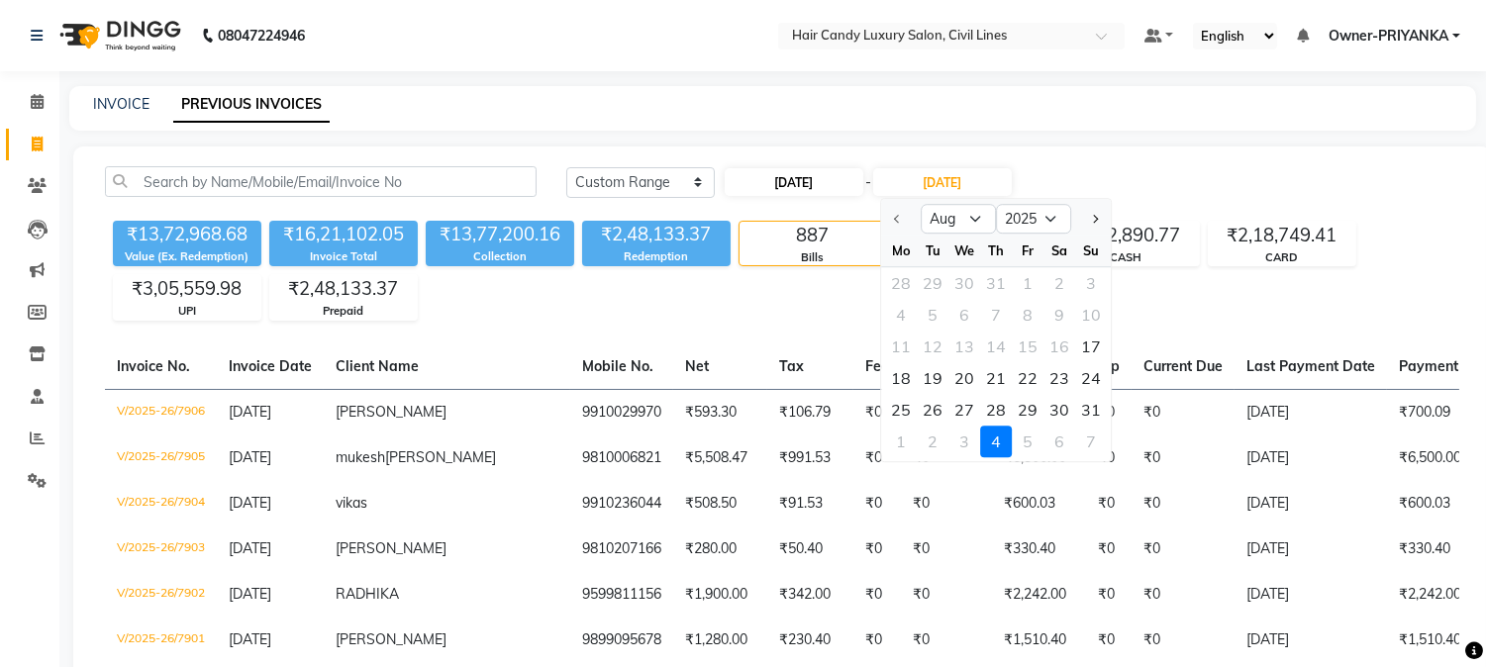
select select "2025"
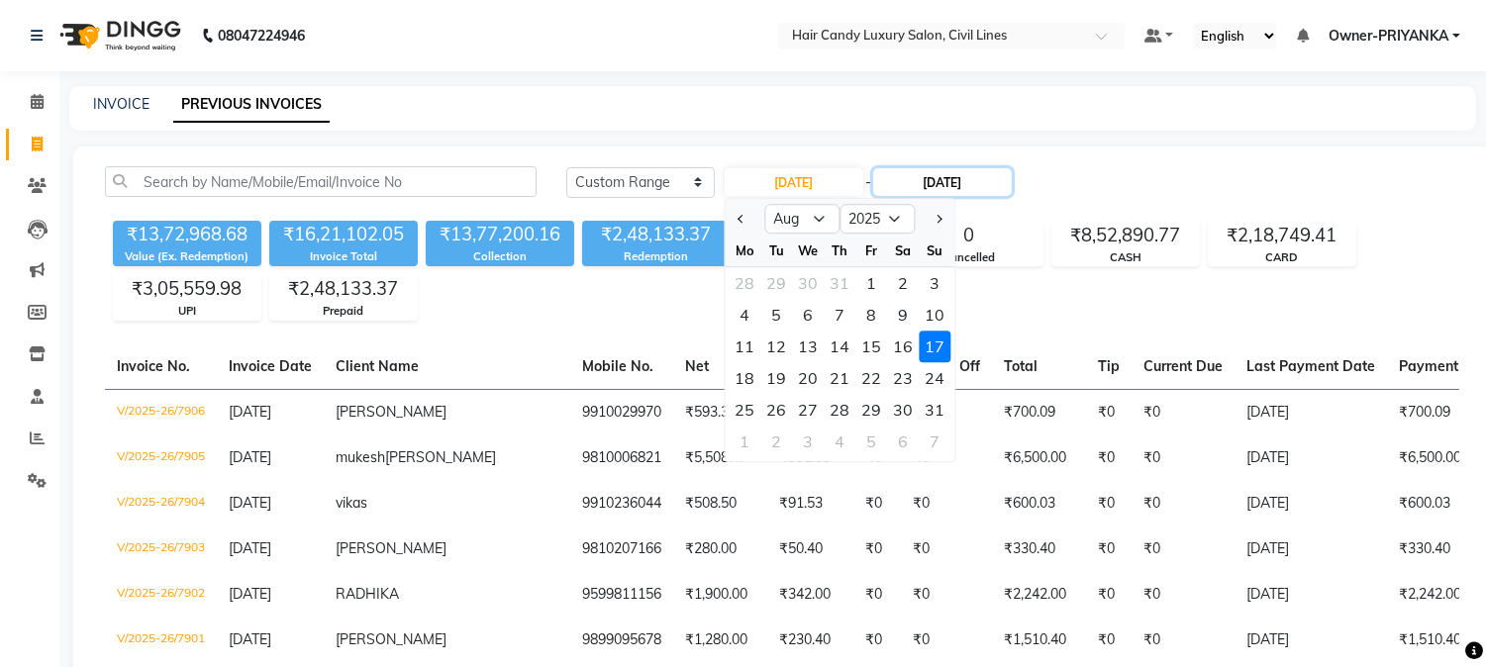
click at [927, 181] on input "[DATE]" at bounding box center [942, 182] width 139 height 28
select select "9"
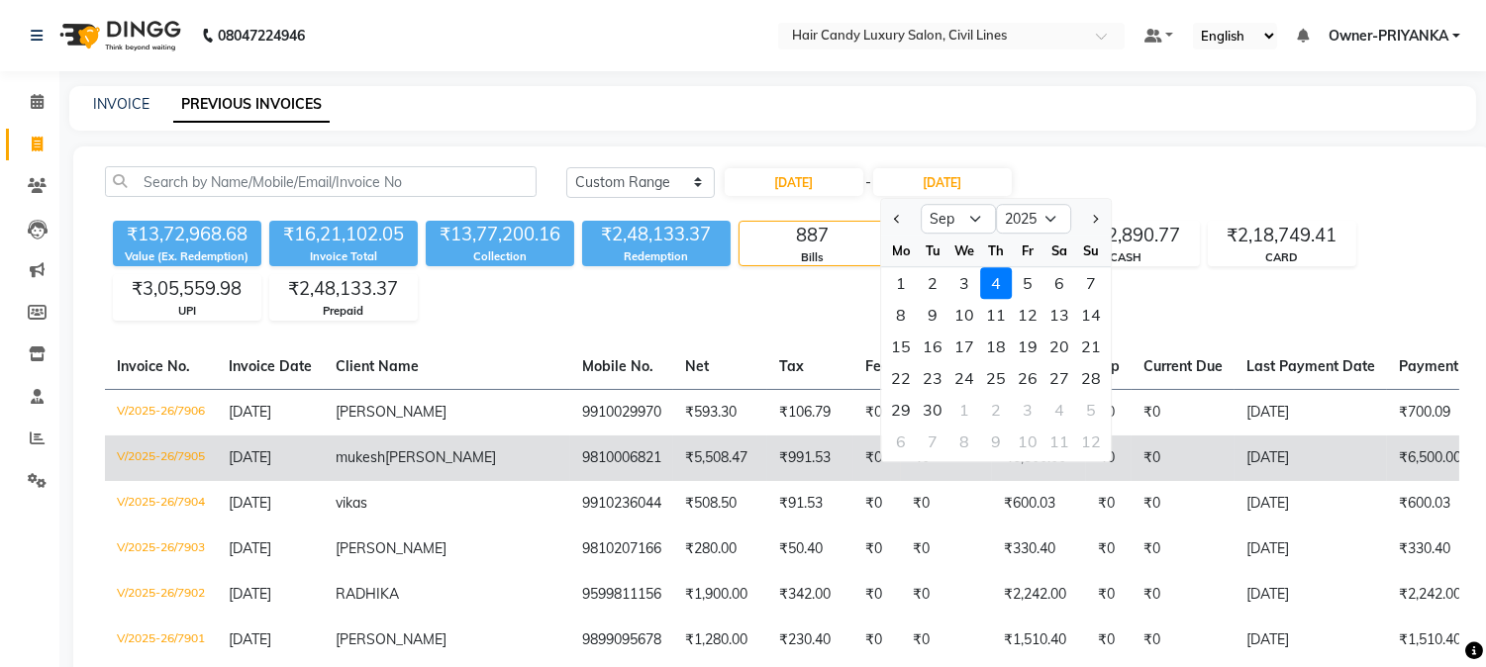
click at [673, 470] on td "₹5,508.47" at bounding box center [720, 459] width 94 height 46
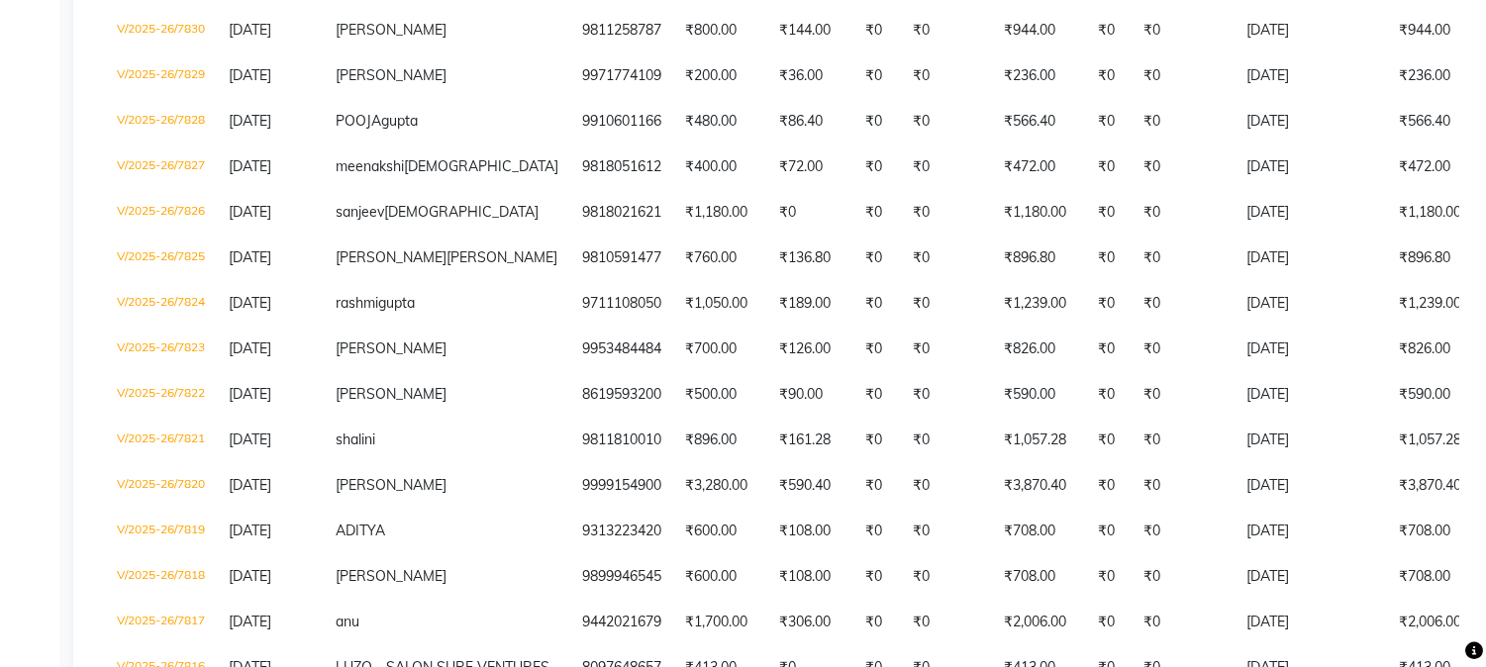
scroll to position [5233, 0]
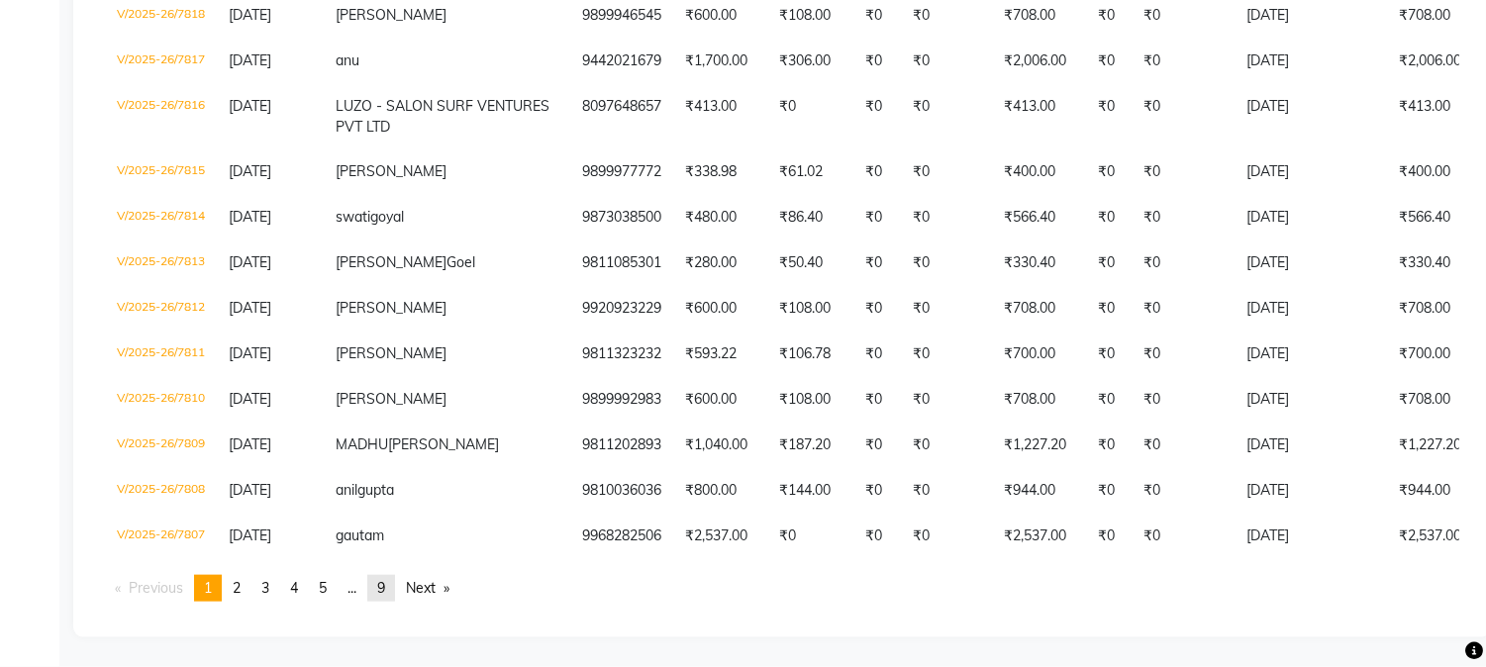
click at [381, 587] on link "page 9" at bounding box center [381, 588] width 28 height 27
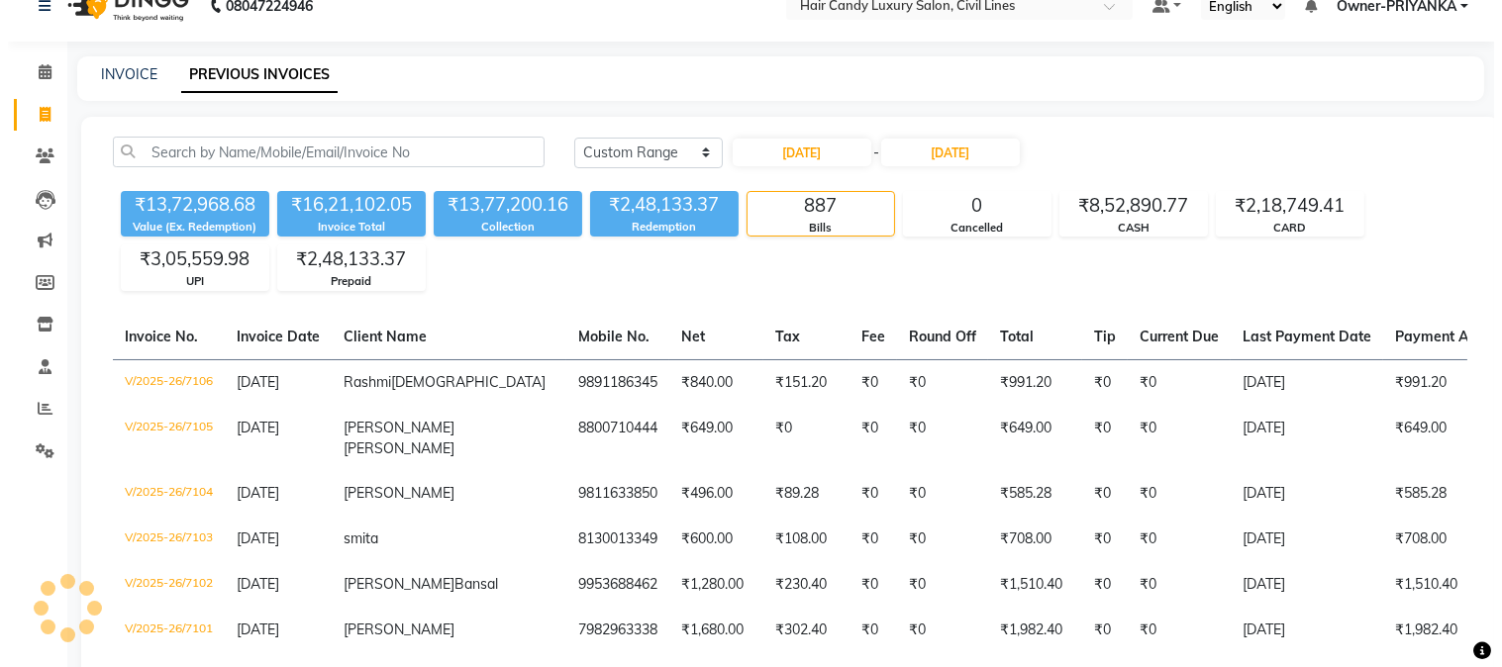
scroll to position [0, 0]
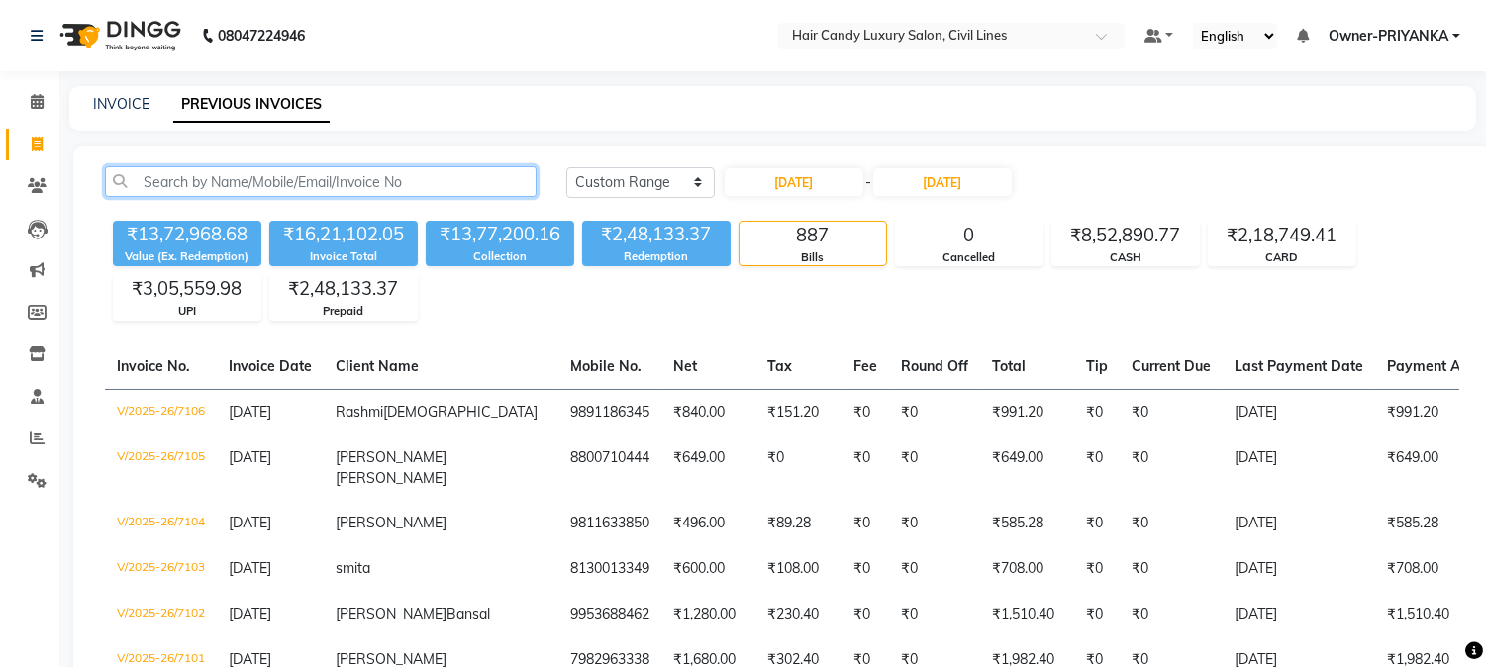
click at [193, 182] on input "text" at bounding box center [321, 181] width 432 height 31
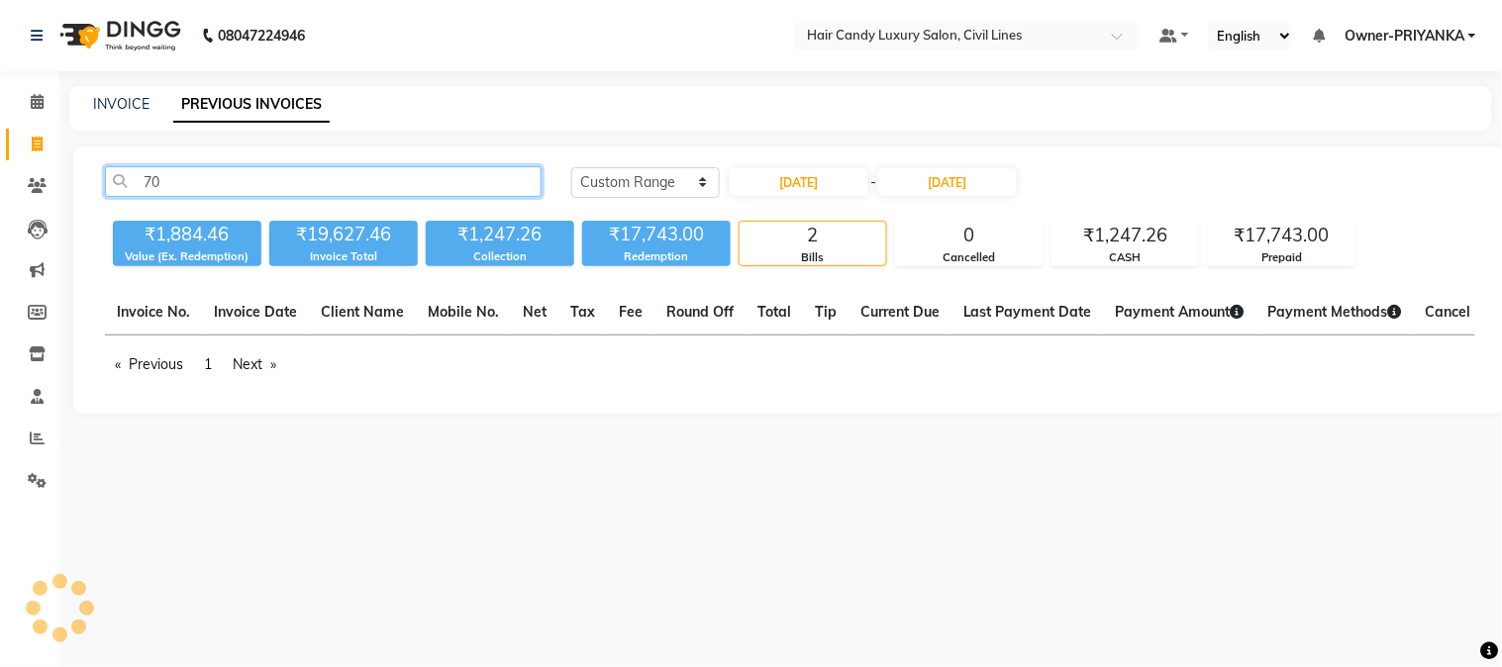
type input "7"
paste input "V/2025-26/7055"
type input "V/2025-26/7055"
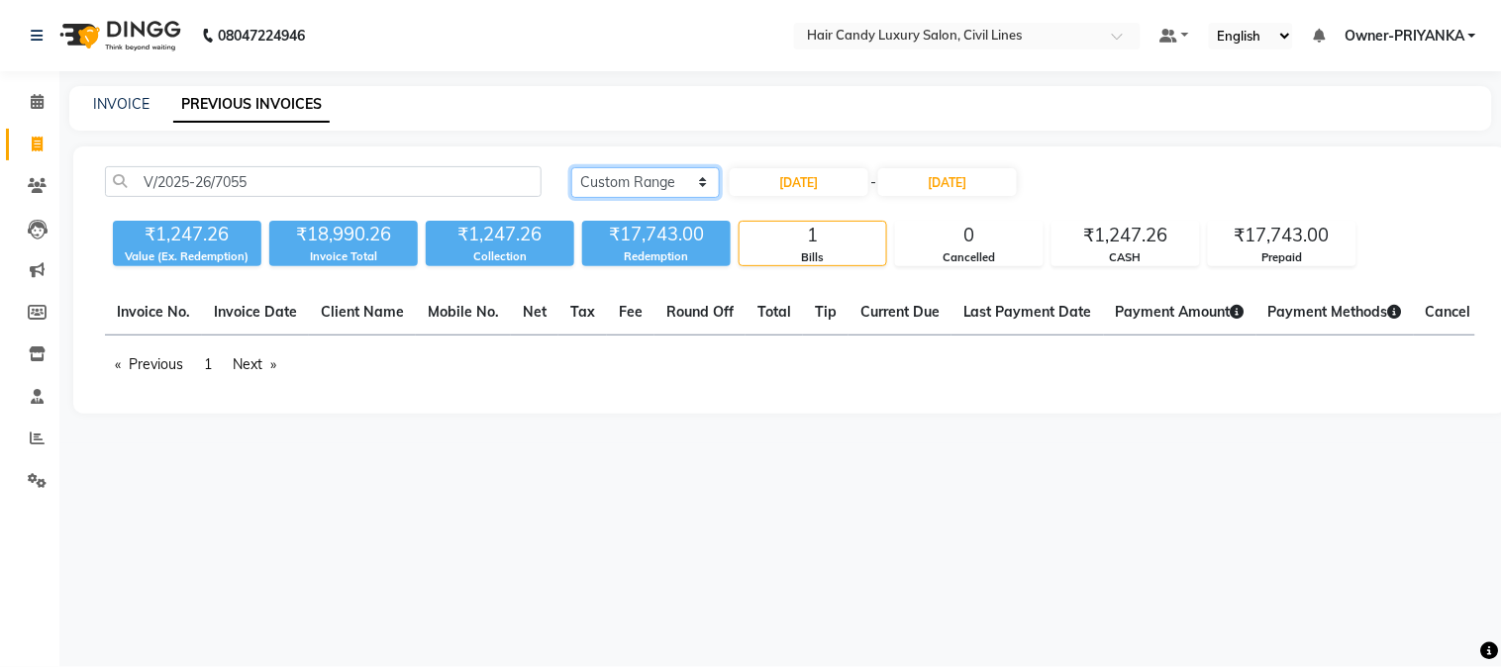
click at [676, 188] on select "[DATE] [DATE] Custom Range" at bounding box center [645, 182] width 148 height 31
click at [114, 112] on link "INVOICE" at bounding box center [121, 104] width 56 height 18
select select "service"
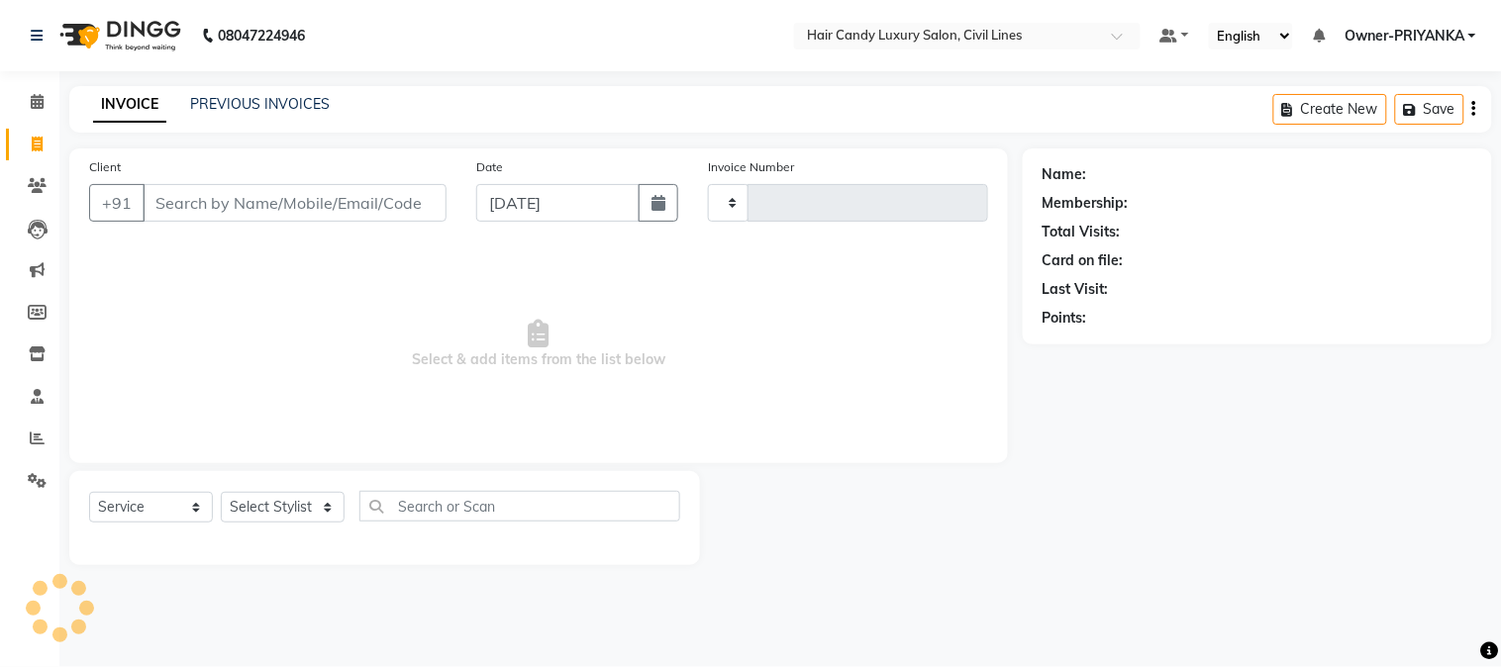
type input "7907"
select select "6308"
click at [225, 211] on input "Client" at bounding box center [295, 203] width 304 height 38
click at [215, 103] on link "PREVIOUS INVOICES" at bounding box center [260, 104] width 140 height 18
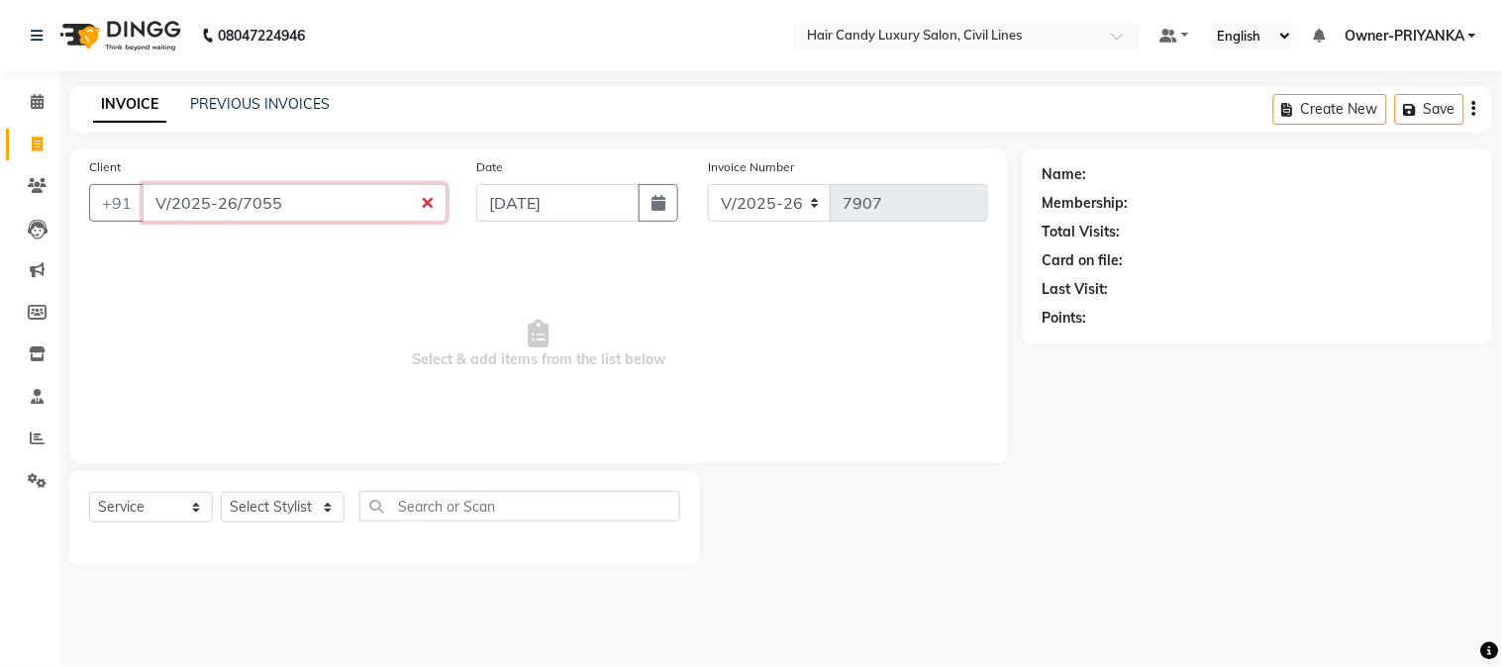
click at [423, 203] on input "V/2025-26/7055" at bounding box center [295, 203] width 304 height 38
type input "V"
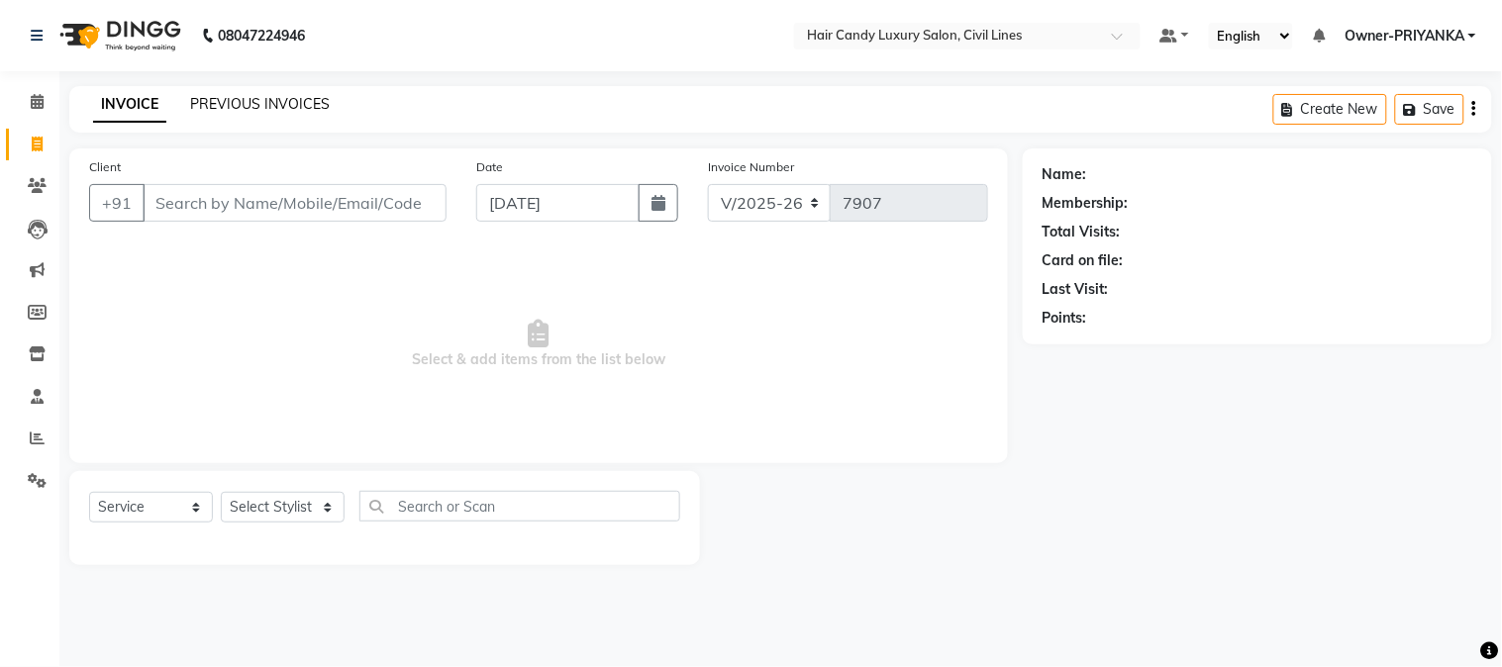
click at [249, 102] on link "PREVIOUS INVOICES" at bounding box center [260, 104] width 140 height 18
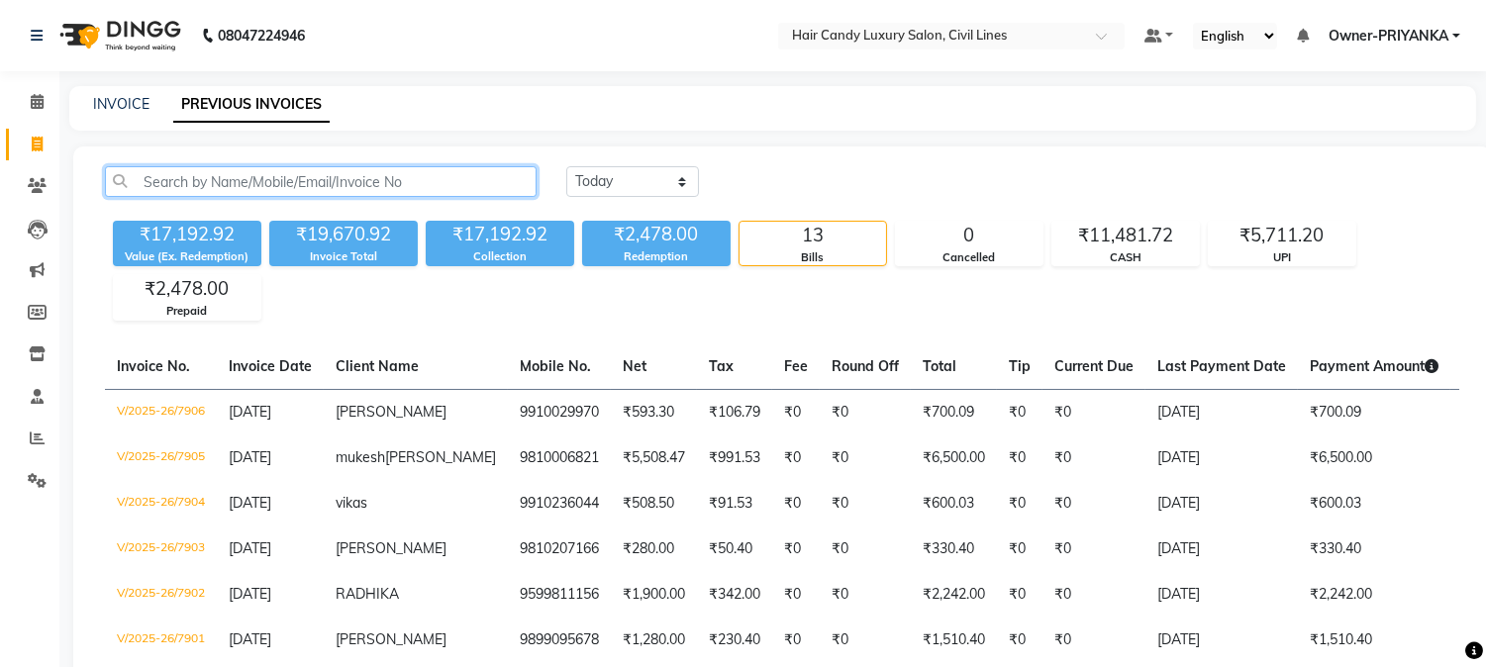
click at [379, 178] on input "text" at bounding box center [321, 181] width 432 height 31
paste input "V/2025-26/7055"
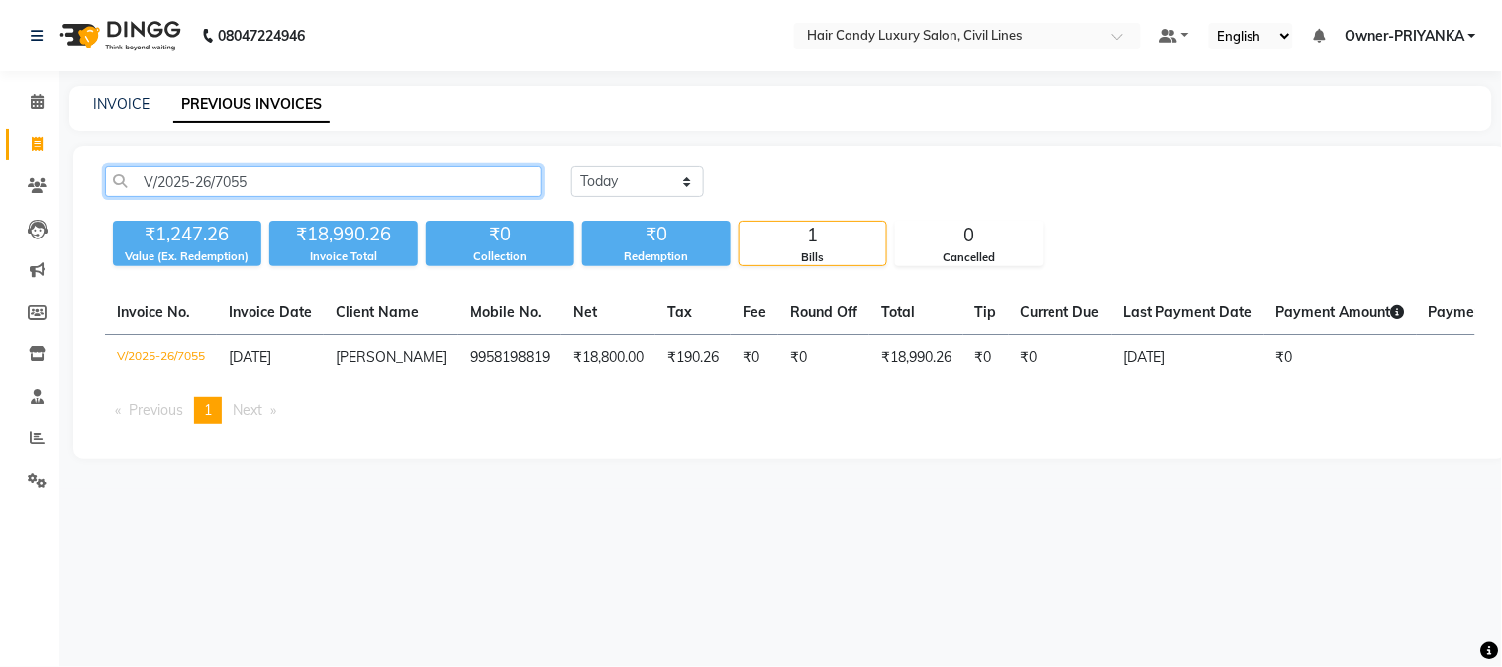
type input "V/2025-26/7055"
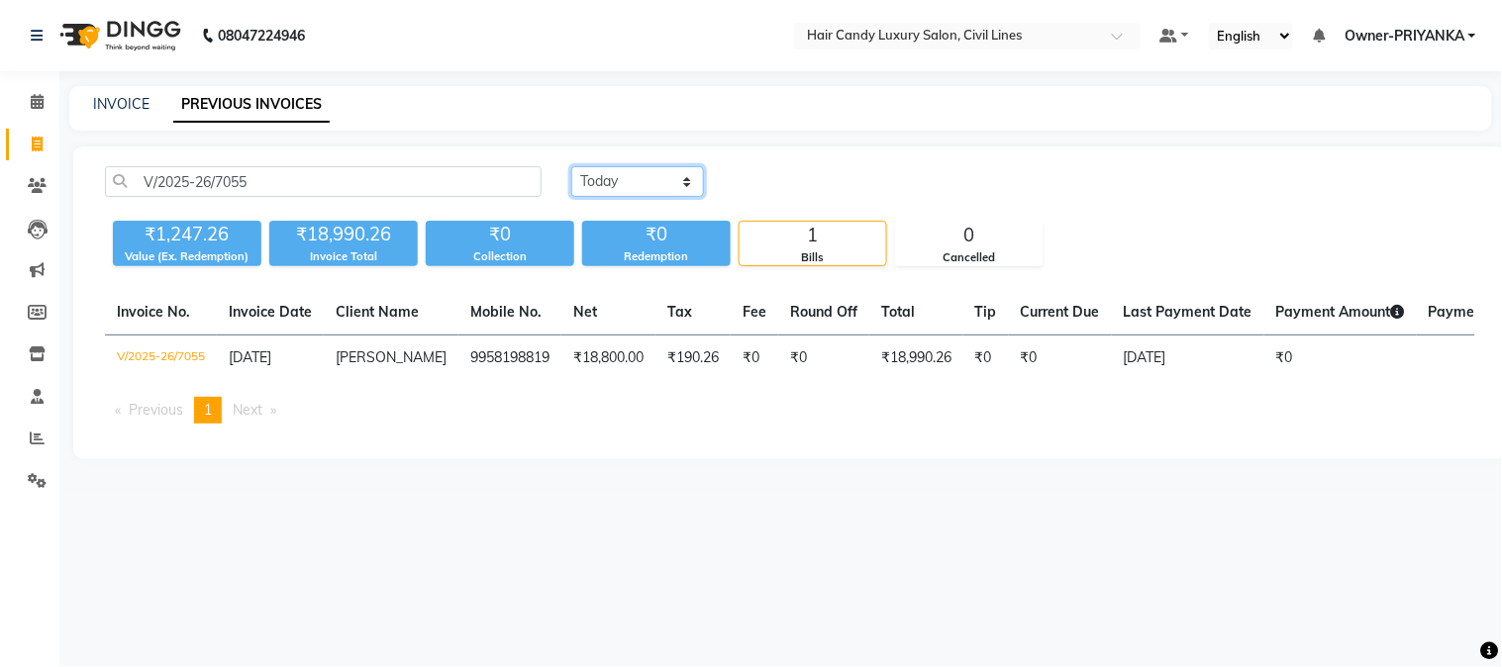
click at [668, 182] on select "[DATE] [DATE] Custom Range" at bounding box center [637, 181] width 133 height 31
select select "range"
click at [571, 166] on select "[DATE] [DATE] Custom Range" at bounding box center [637, 181] width 133 height 31
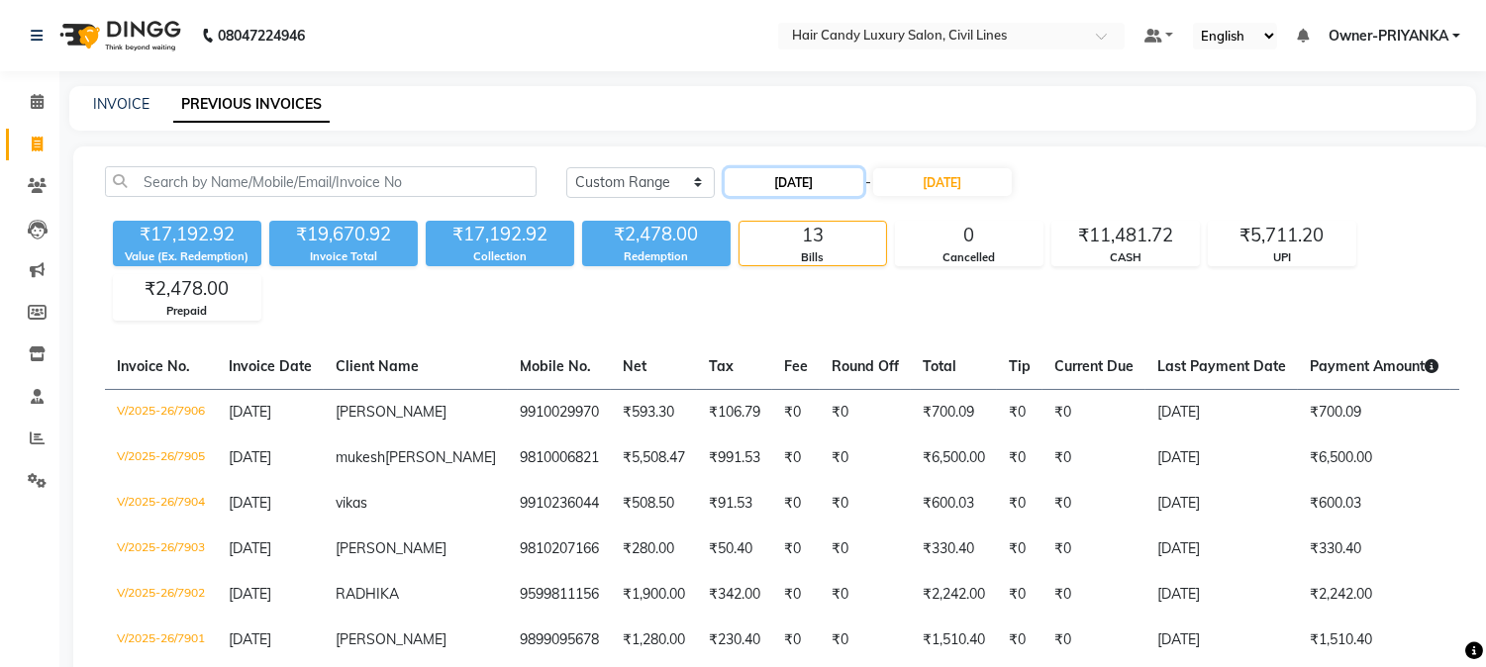
click at [782, 180] on input "[DATE]" at bounding box center [794, 182] width 139 height 28
select select "9"
select select "2025"
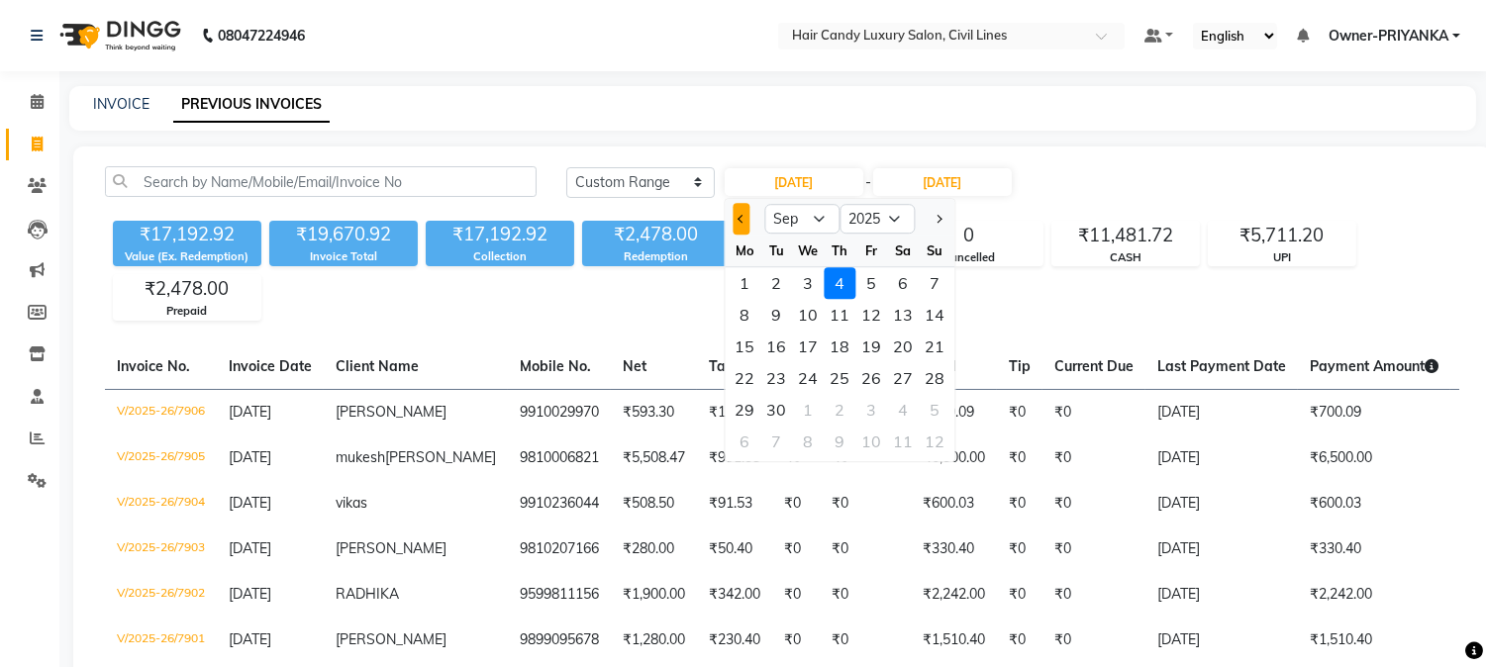
click at [739, 220] on span "Previous month" at bounding box center [741, 219] width 8 height 8
select select "8"
click at [924, 342] on div "17" at bounding box center [935, 347] width 32 height 32
type input "[DATE]"
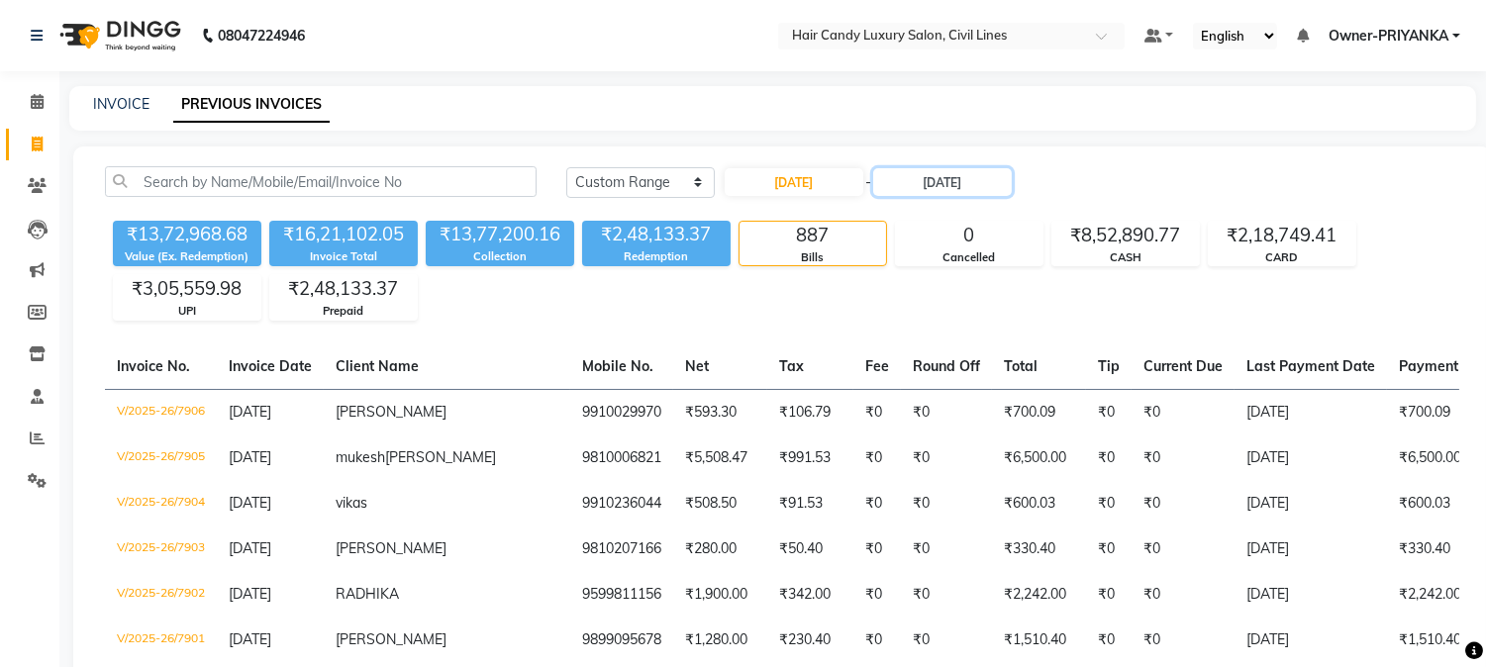
drag, startPoint x: 899, startPoint y: 172, endPoint x: 912, endPoint y: 127, distance: 47.3
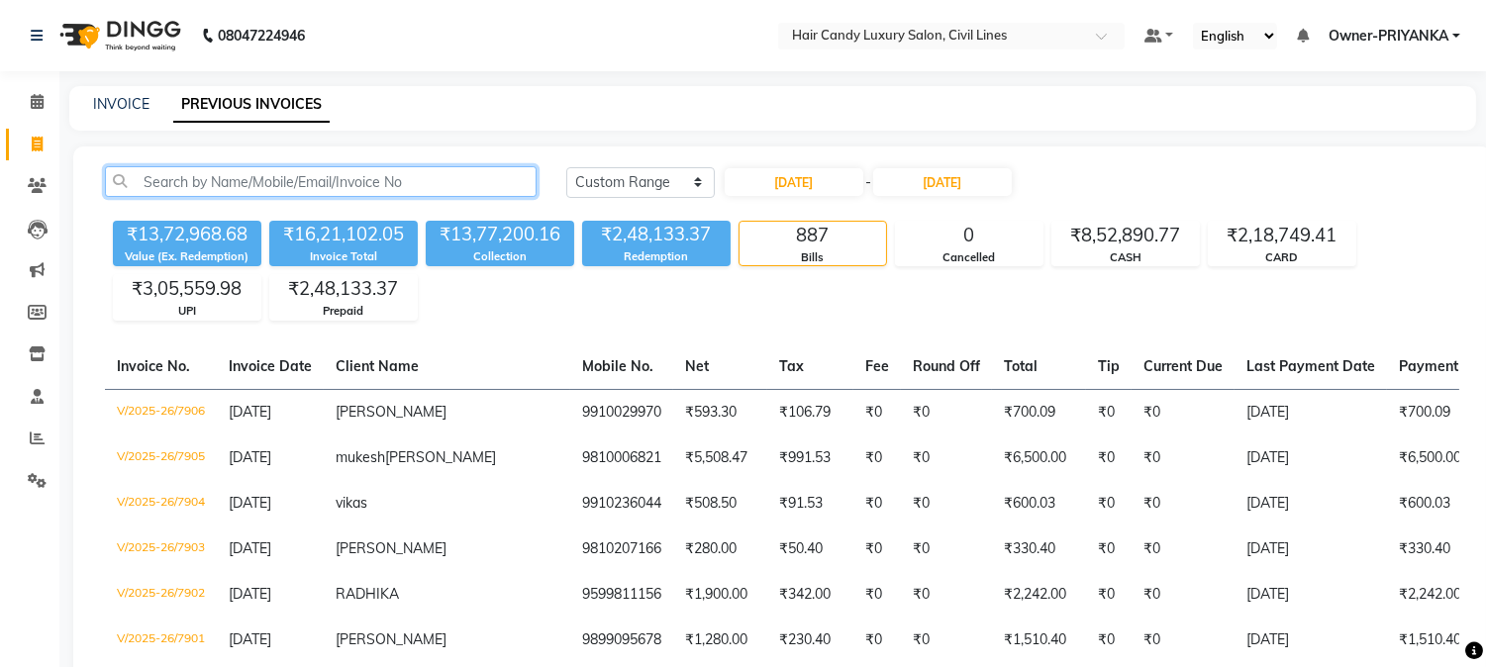
click at [488, 188] on input "text" at bounding box center [321, 181] width 432 height 31
paste input "V/2025-26/7055"
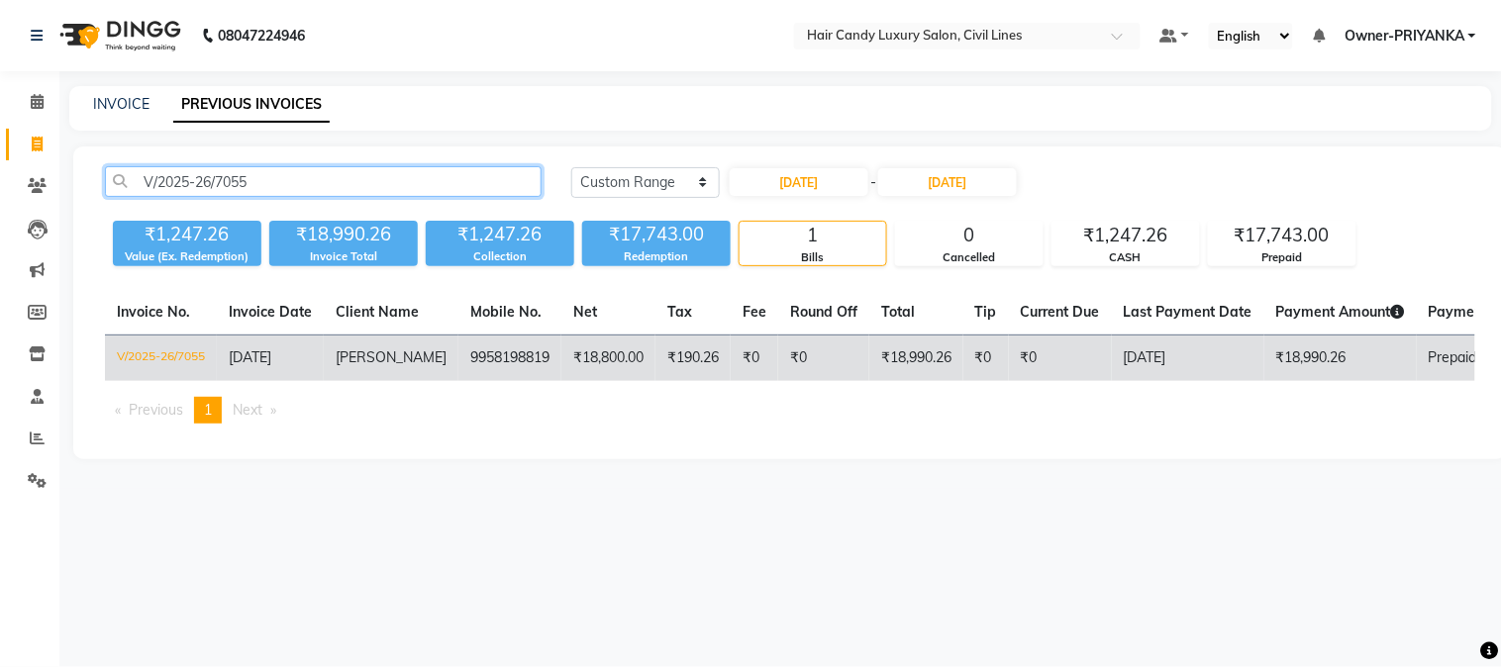
type input "V/2025-26/7055"
click at [180, 349] on td "V/2025-26/7055" at bounding box center [161, 359] width 112 height 47
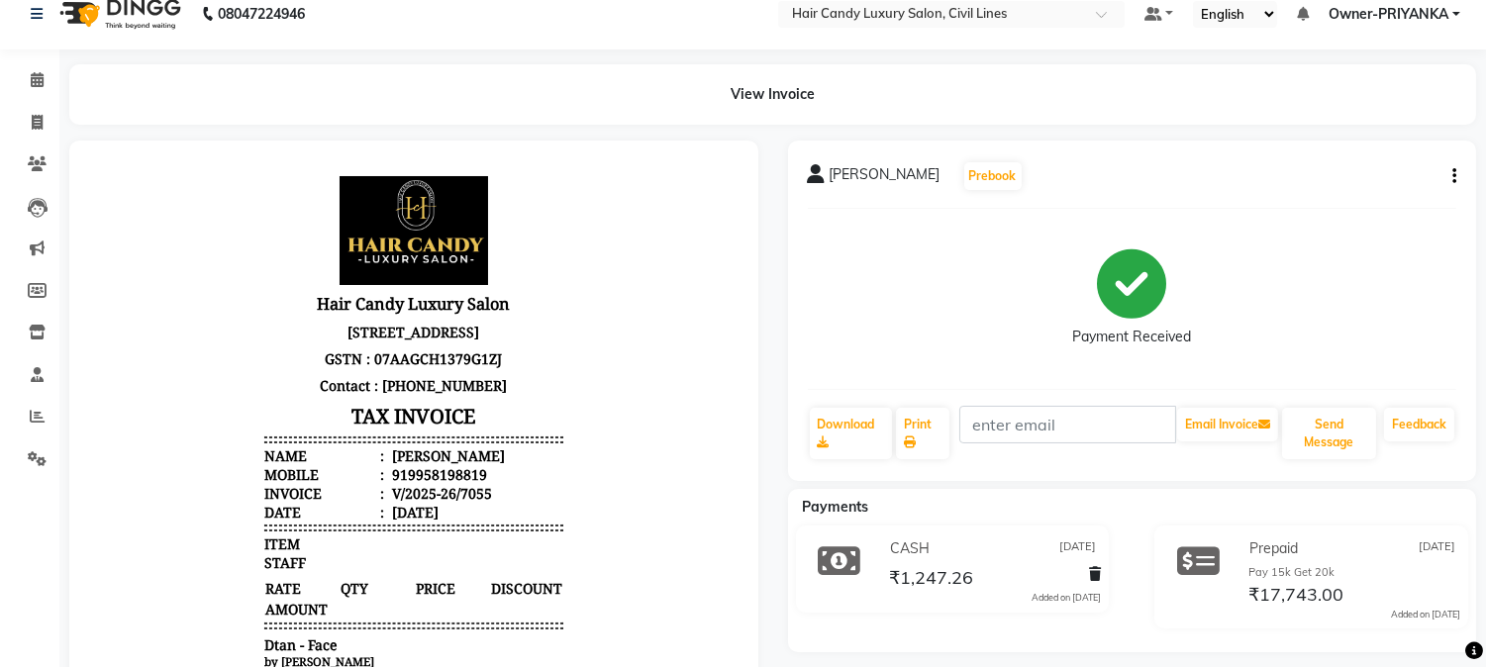
scroll to position [7, 0]
